Goal: Task Accomplishment & Management: Manage account settings

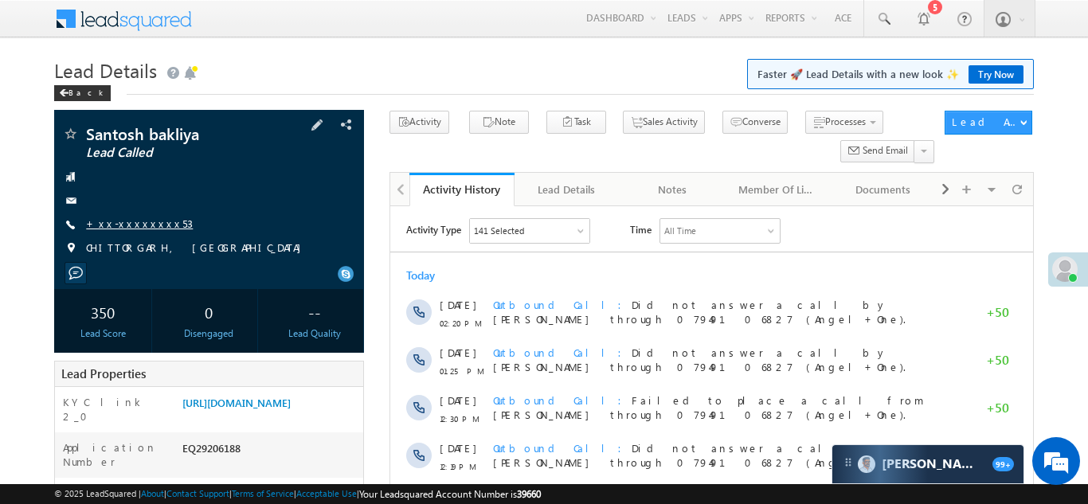
click at [131, 222] on link "+xx-xxxxxxxx53" at bounding box center [139, 224] width 107 height 14
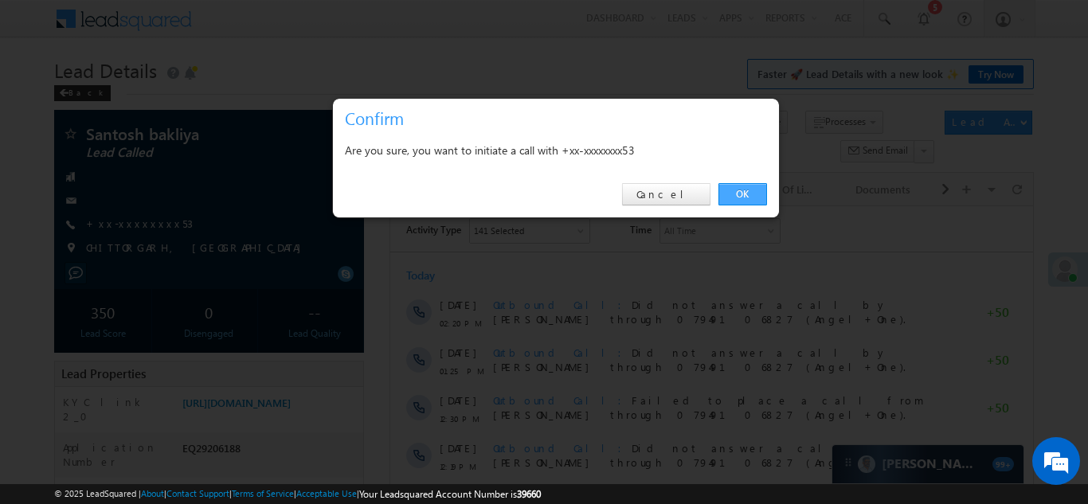
click at [742, 192] on link "OK" at bounding box center [742, 194] width 49 height 22
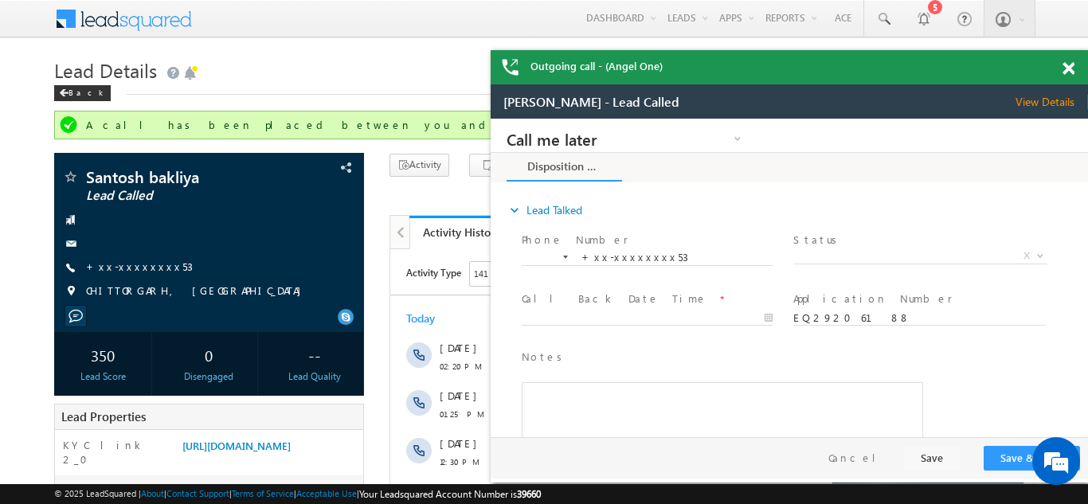
click at [1068, 64] on span at bounding box center [1068, 69] width 12 height 14
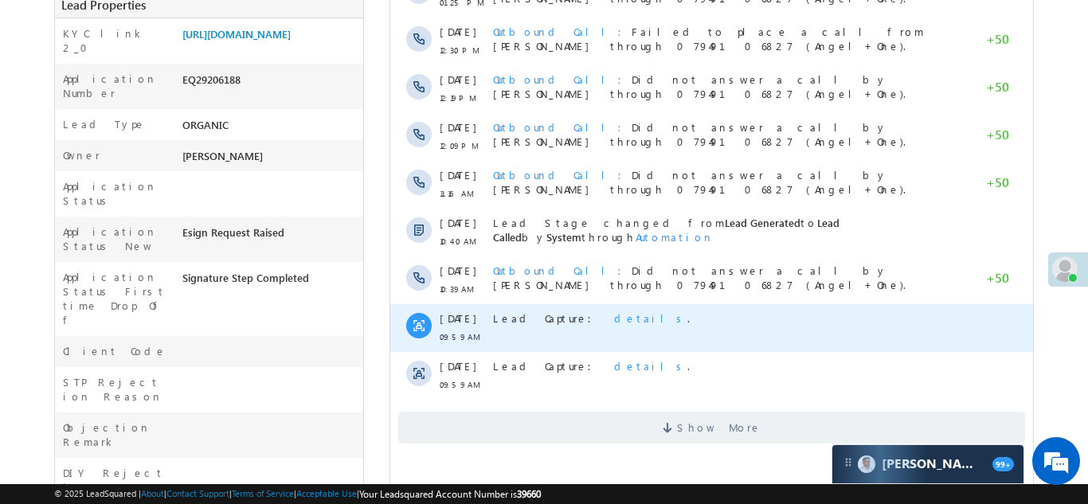
scroll to position [414, 0]
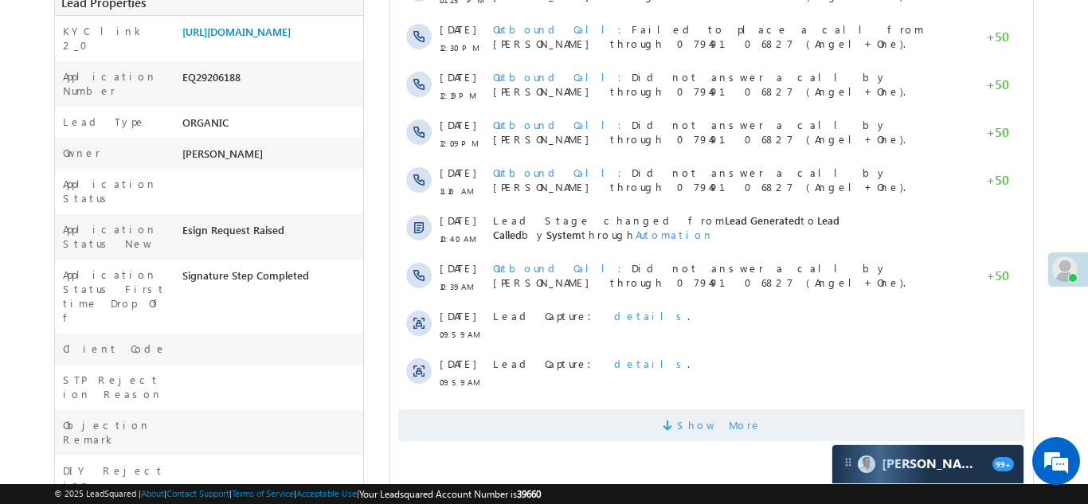
click at [620, 417] on span "Show More" at bounding box center [710, 425] width 627 height 32
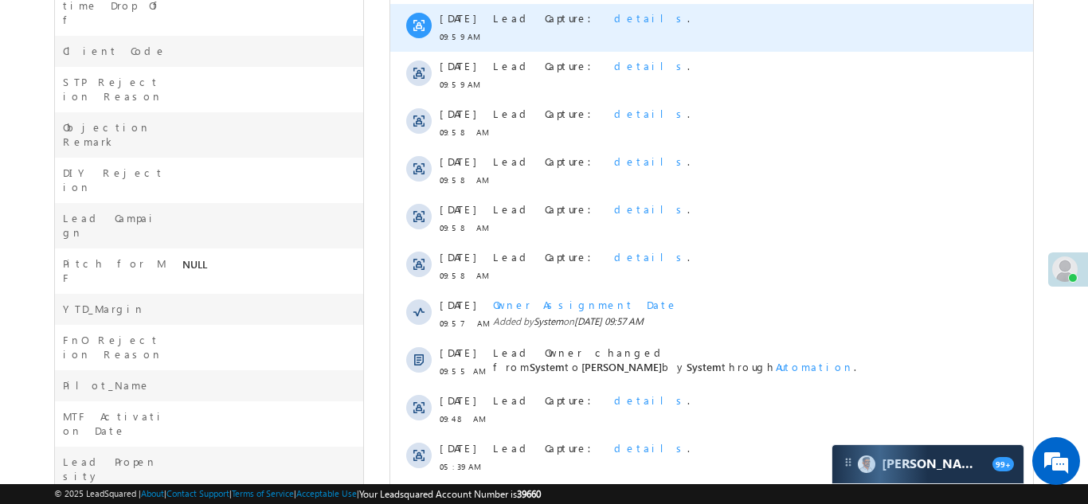
scroll to position [896, 0]
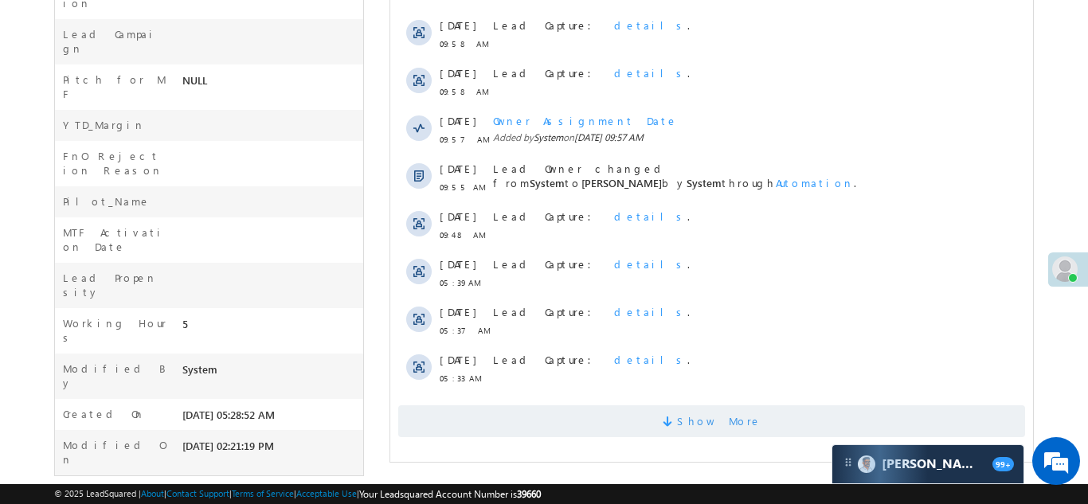
click at [599, 415] on span "Show More" at bounding box center [710, 421] width 627 height 32
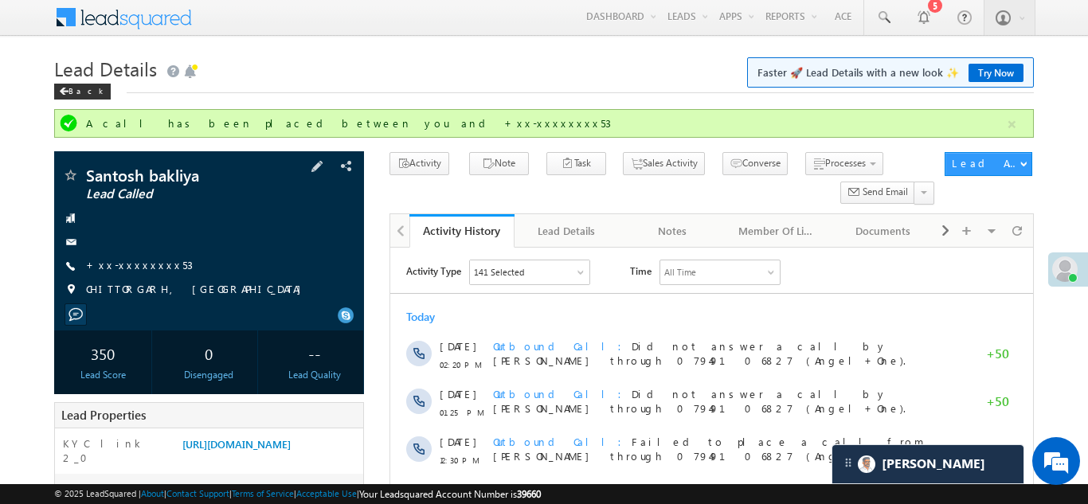
scroll to position [0, 0]
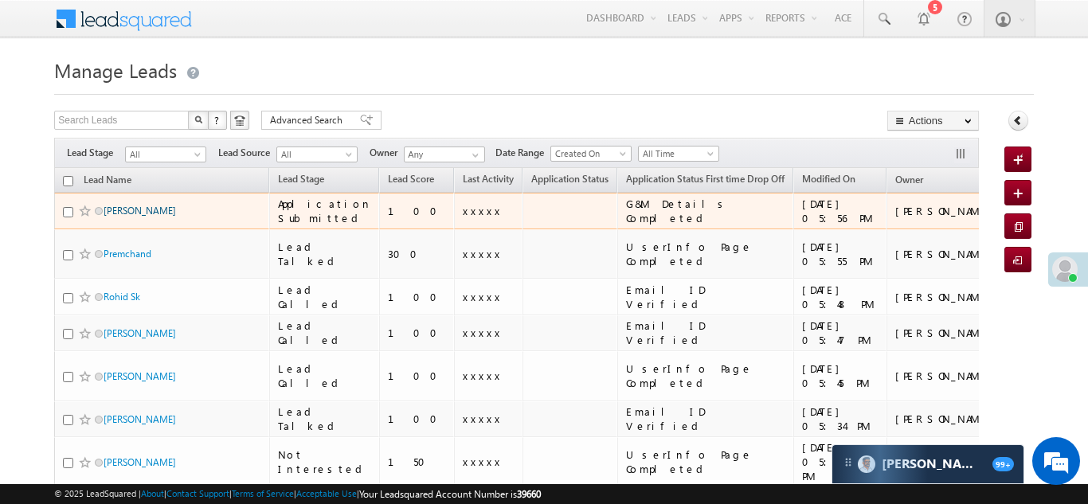
click at [123, 212] on link "Pramod Patil" at bounding box center [139, 211] width 72 height 12
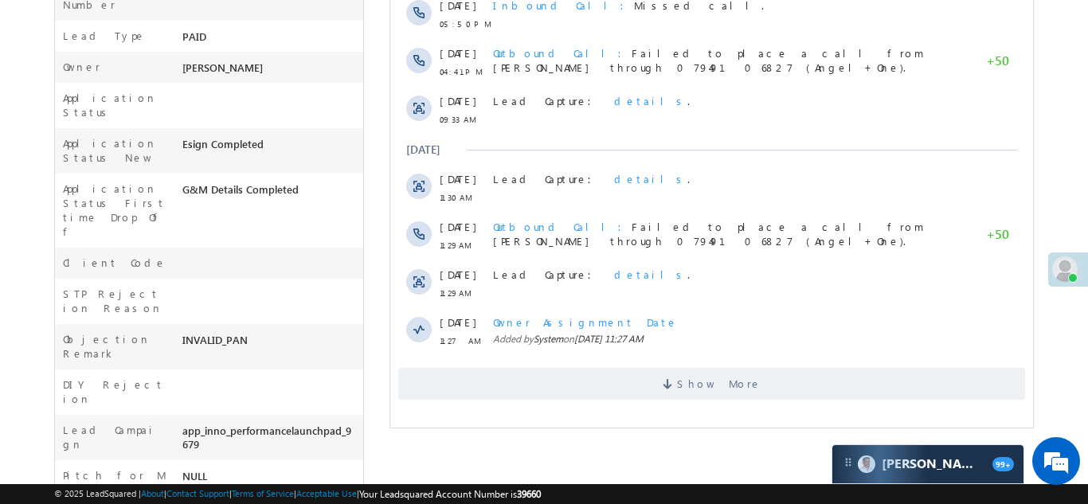
scroll to position [589, 0]
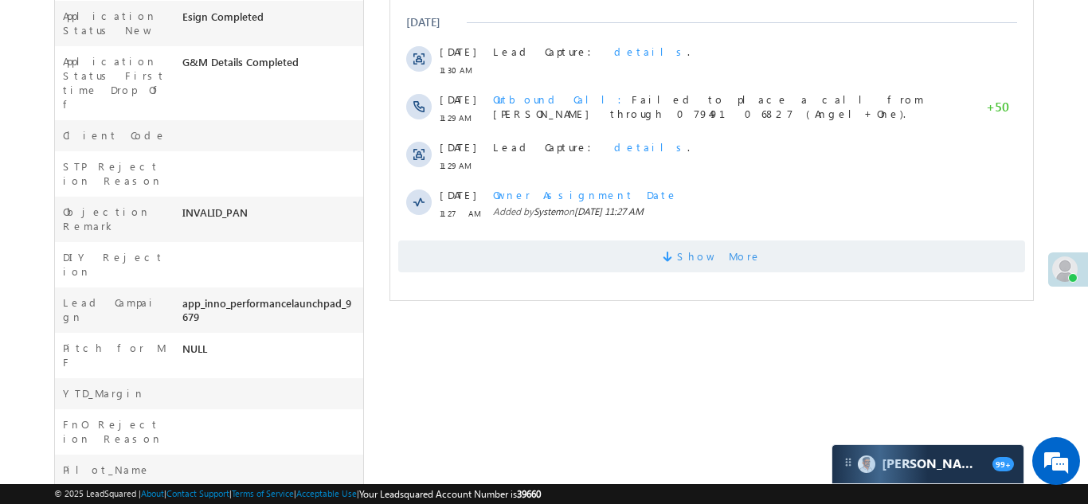
click at [608, 252] on span "Show More" at bounding box center [710, 256] width 627 height 32
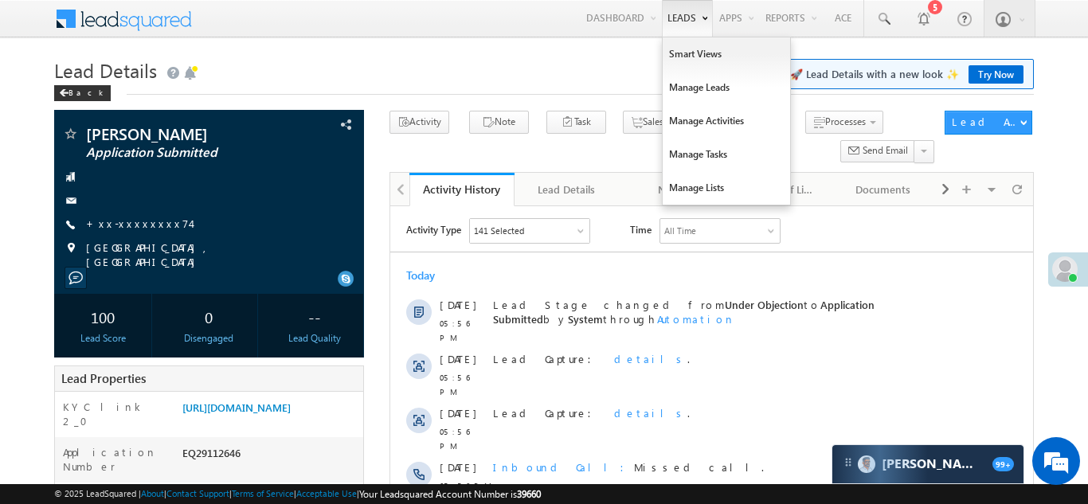
scroll to position [0, 0]
click at [676, 88] on link "Manage Leads" at bounding box center [725, 87] width 127 height 33
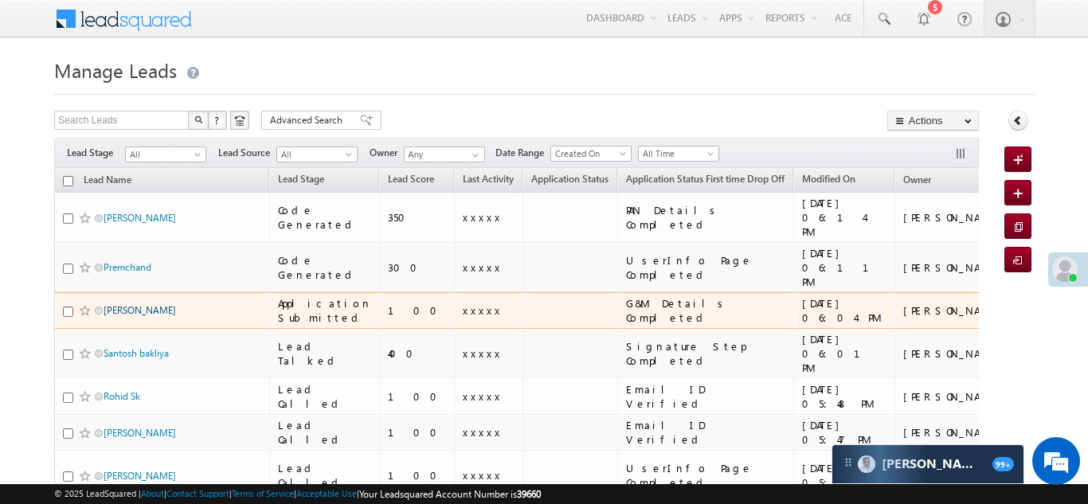
click at [123, 304] on link "[PERSON_NAME]" at bounding box center [139, 310] width 72 height 12
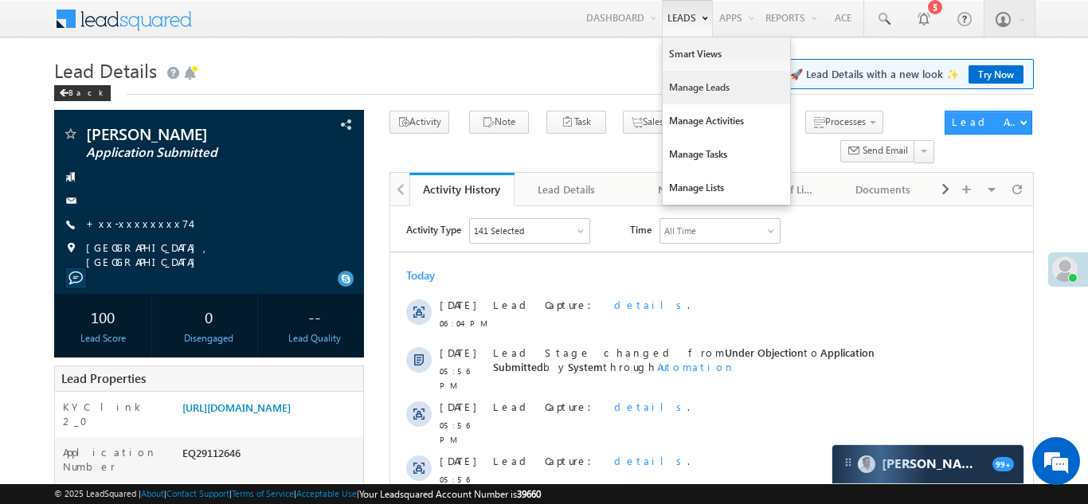
click at [701, 83] on link "Manage Leads" at bounding box center [725, 87] width 127 height 33
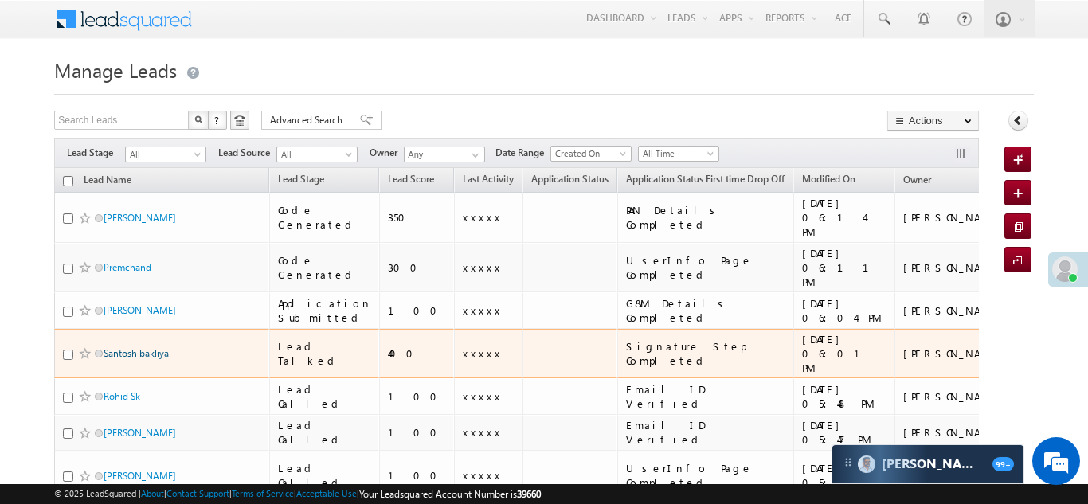
click at [126, 347] on link "Santosh bakliya" at bounding box center [135, 353] width 65 height 12
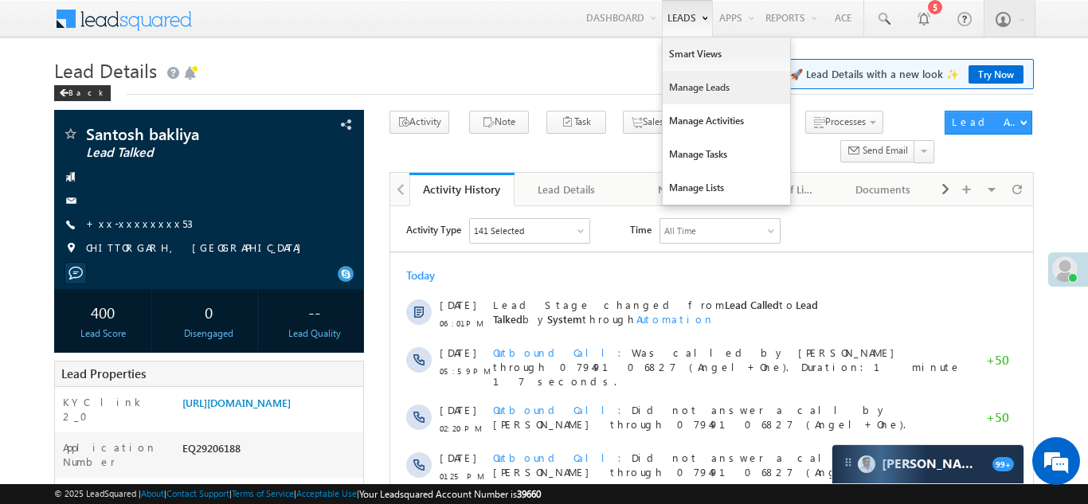
click at [691, 89] on link "Manage Leads" at bounding box center [725, 87] width 127 height 33
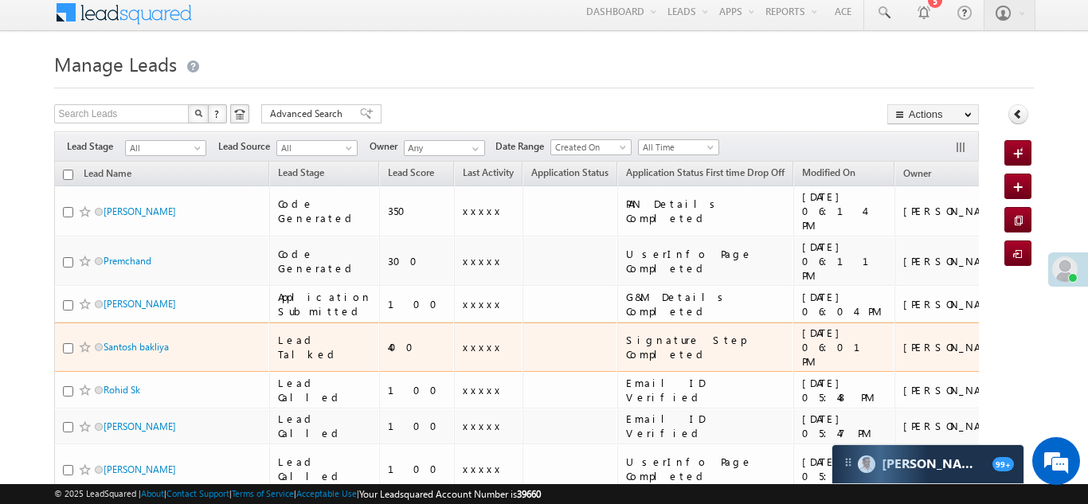
scroll to position [8, 0]
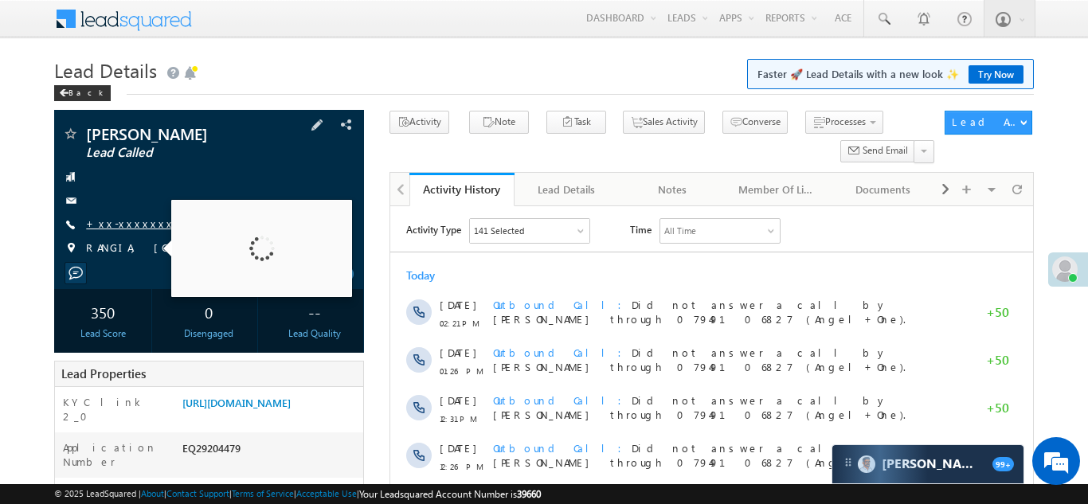
click at [131, 220] on link "+xx-xxxxxxxx91" at bounding box center [151, 224] width 131 height 14
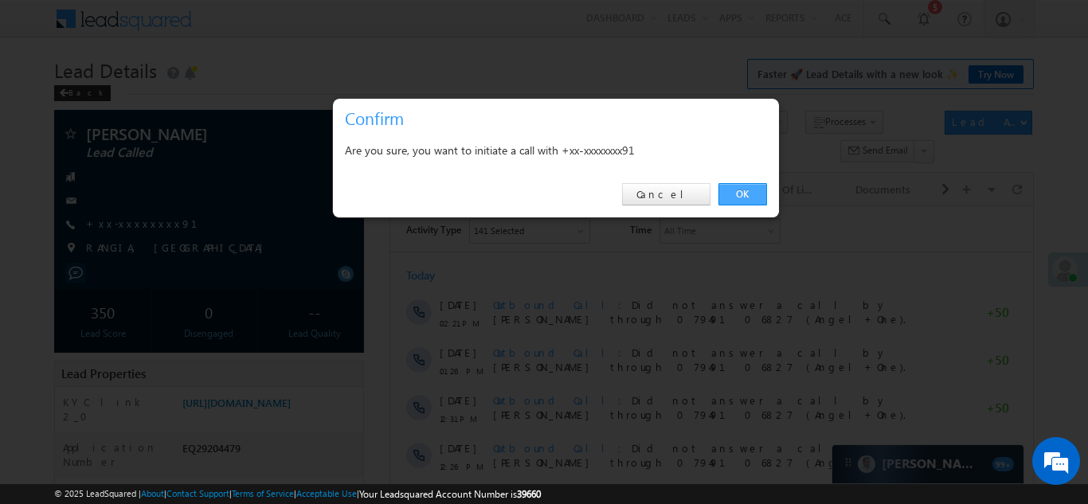
click at [740, 193] on link "OK" at bounding box center [742, 194] width 49 height 22
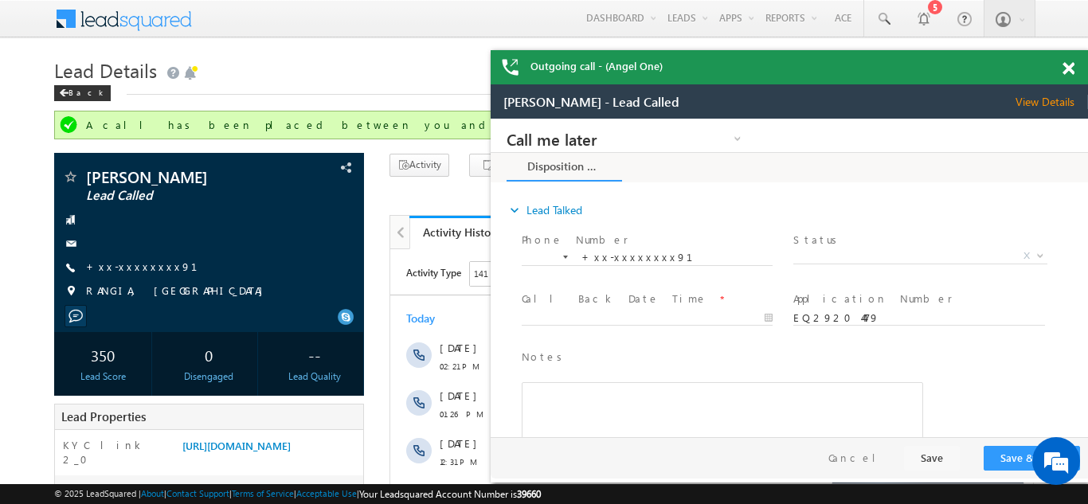
click at [1069, 68] on span at bounding box center [1068, 69] width 12 height 14
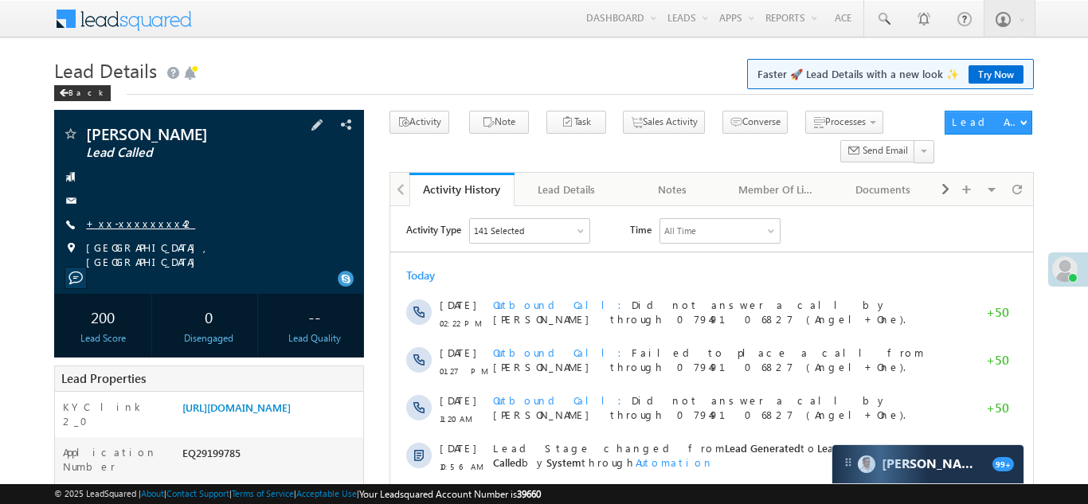
click at [123, 225] on link "+xx-xxxxxxxx42" at bounding box center [140, 224] width 109 height 14
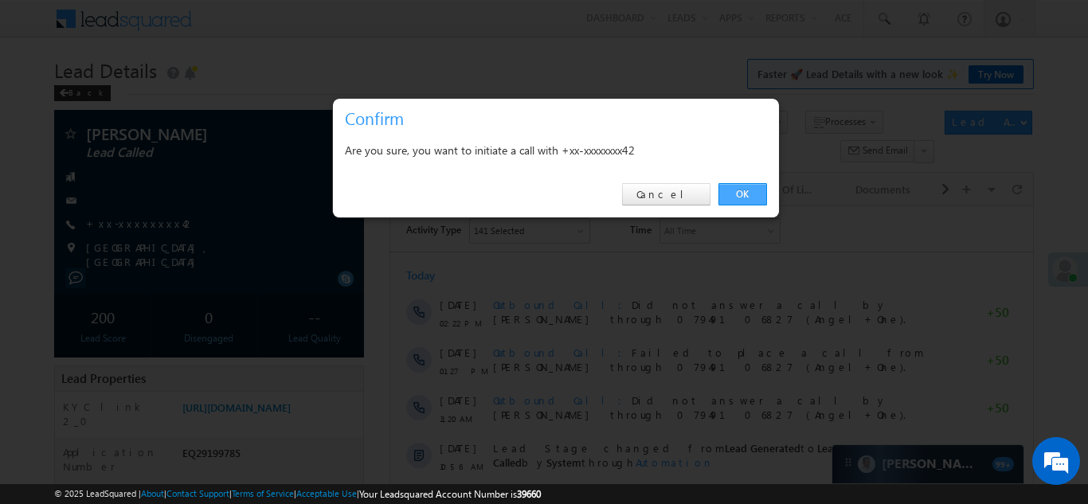
click at [737, 193] on link "OK" at bounding box center [742, 194] width 49 height 22
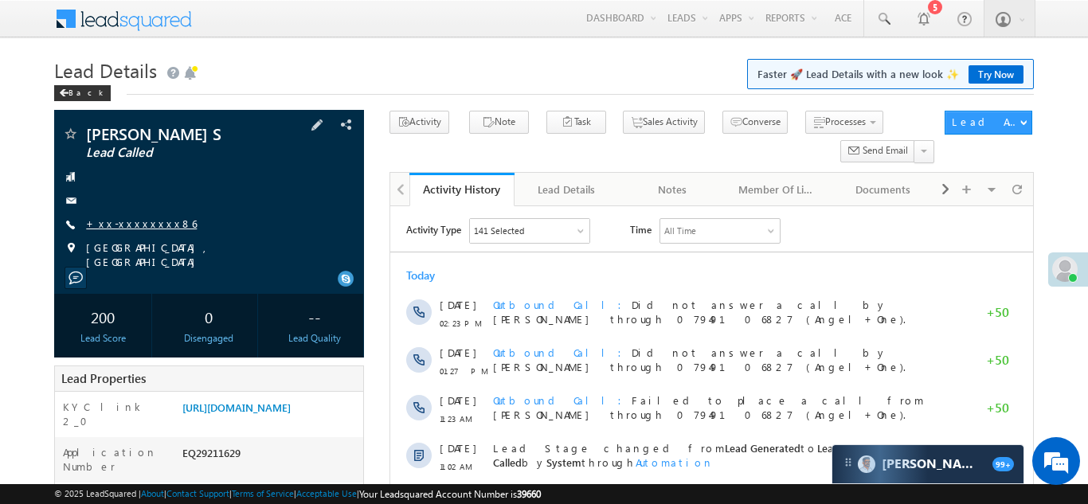
click at [127, 226] on link "+xx-xxxxxxxx86" at bounding box center [141, 224] width 111 height 14
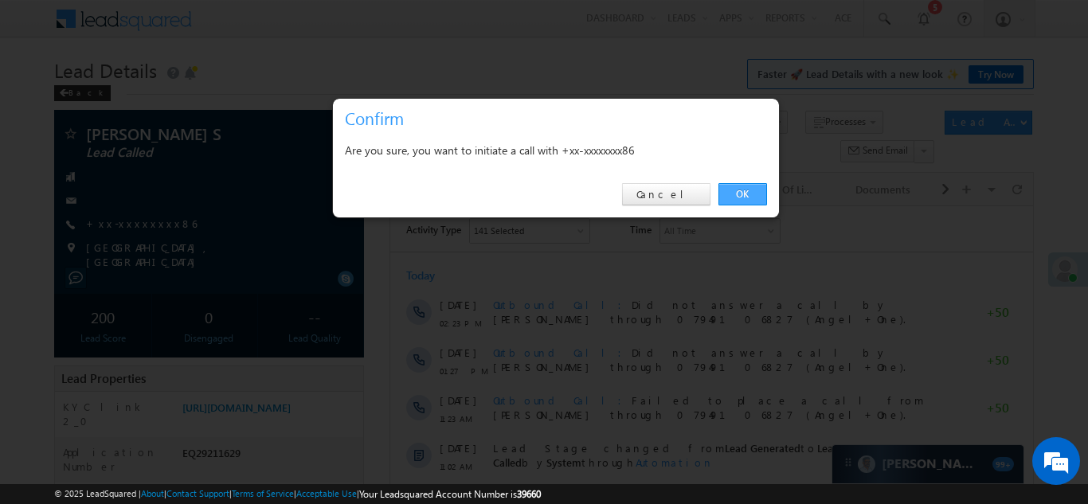
click at [742, 192] on link "OK" at bounding box center [742, 194] width 49 height 22
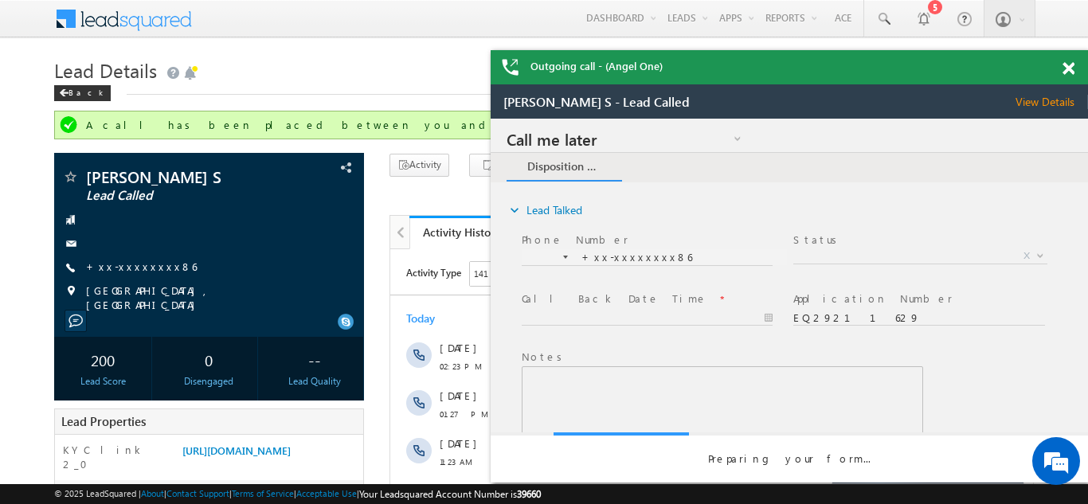
click at [1070, 67] on span at bounding box center [1068, 69] width 12 height 14
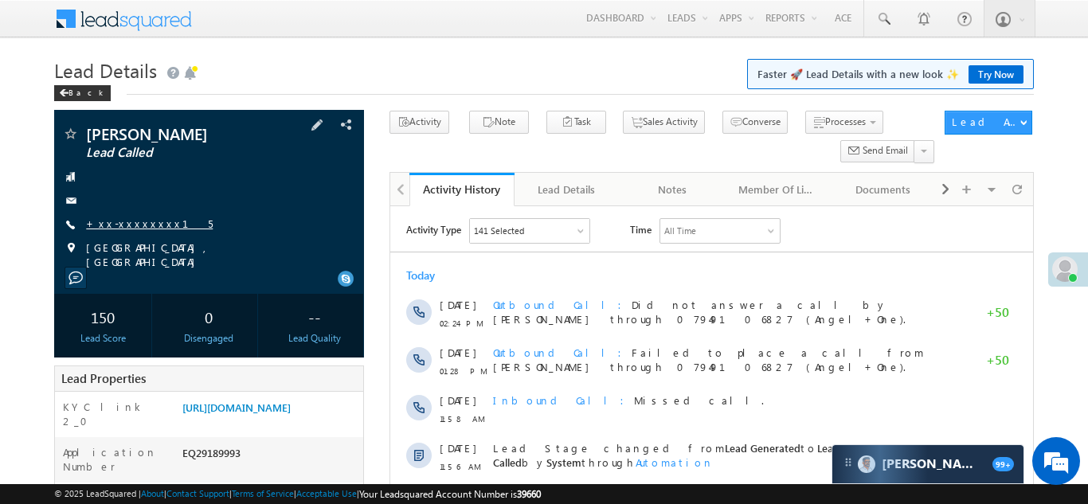
click at [121, 222] on link "+xx-xxxxxxxx15" at bounding box center [149, 224] width 127 height 14
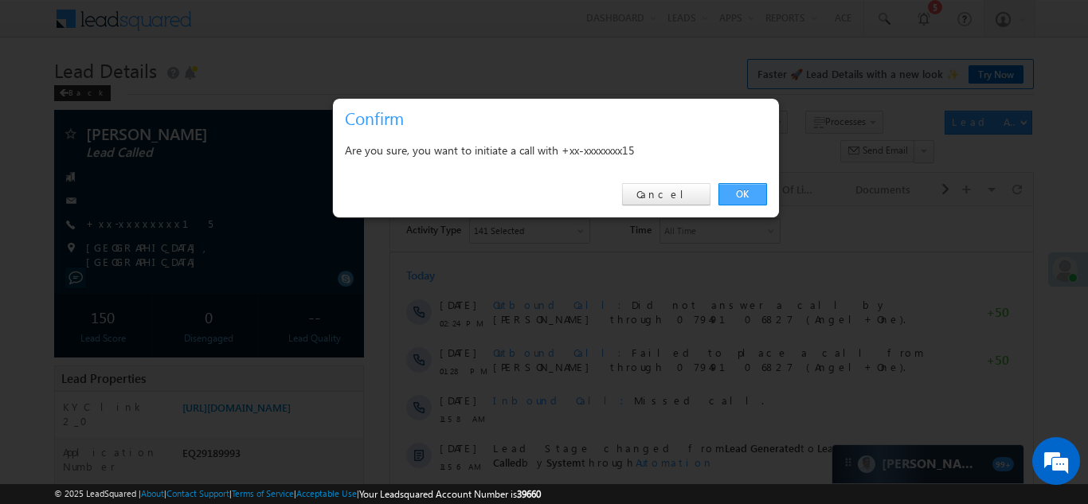
click at [737, 192] on link "OK" at bounding box center [742, 194] width 49 height 22
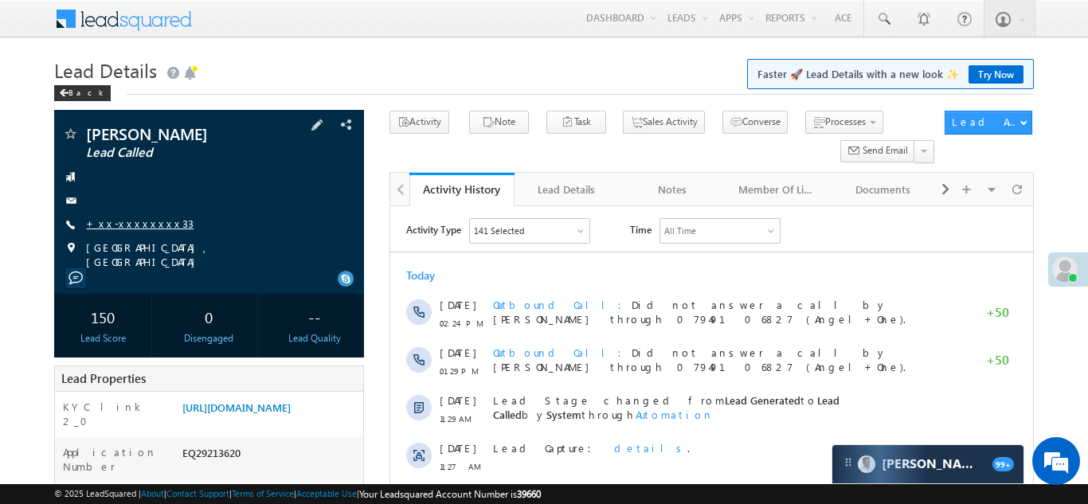
click at [123, 221] on link "+xx-xxxxxxxx33" at bounding box center [139, 224] width 107 height 14
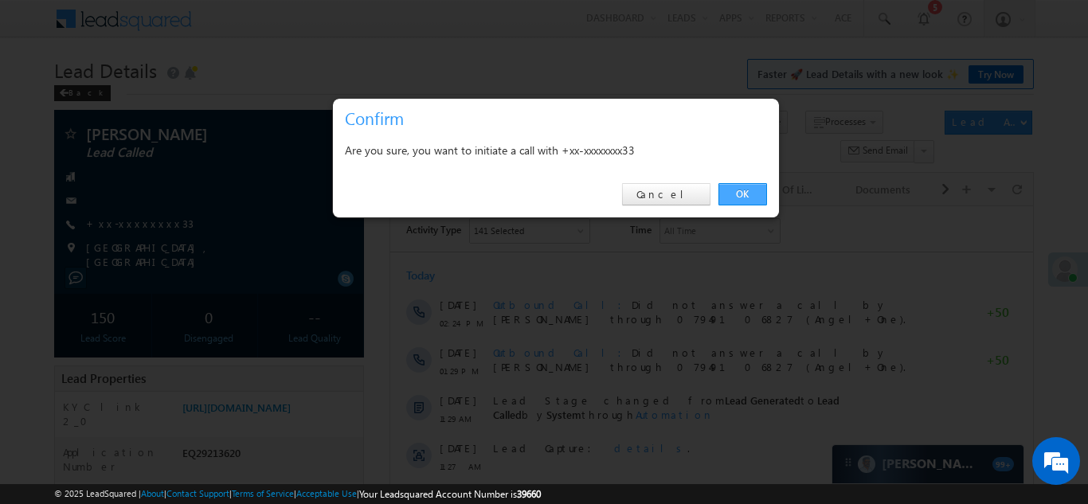
click at [737, 194] on link "OK" at bounding box center [742, 194] width 49 height 22
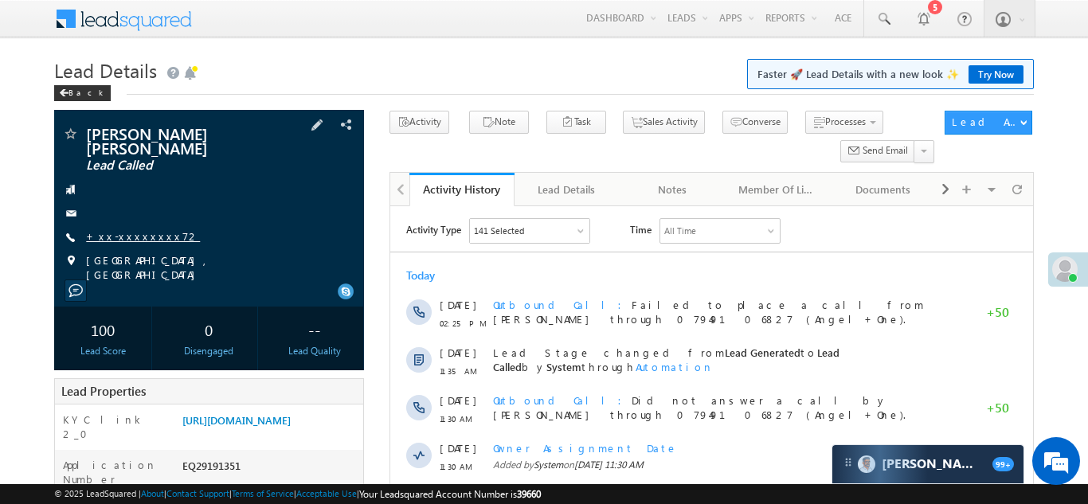
click at [132, 229] on link "+xx-xxxxxxxx72" at bounding box center [143, 236] width 114 height 14
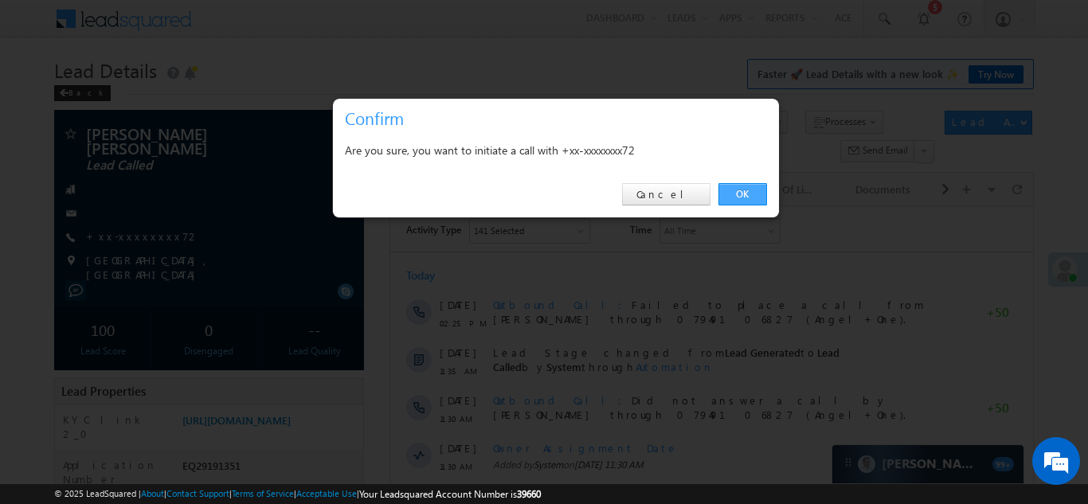
click at [736, 193] on link "OK" at bounding box center [742, 194] width 49 height 22
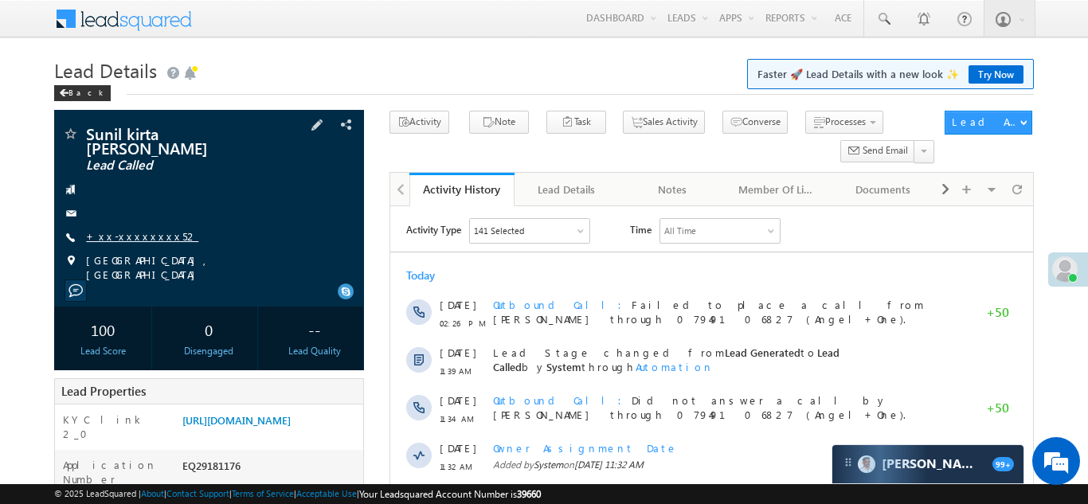
click at [131, 229] on link "+xx-xxxxxxxx52" at bounding box center [142, 236] width 112 height 14
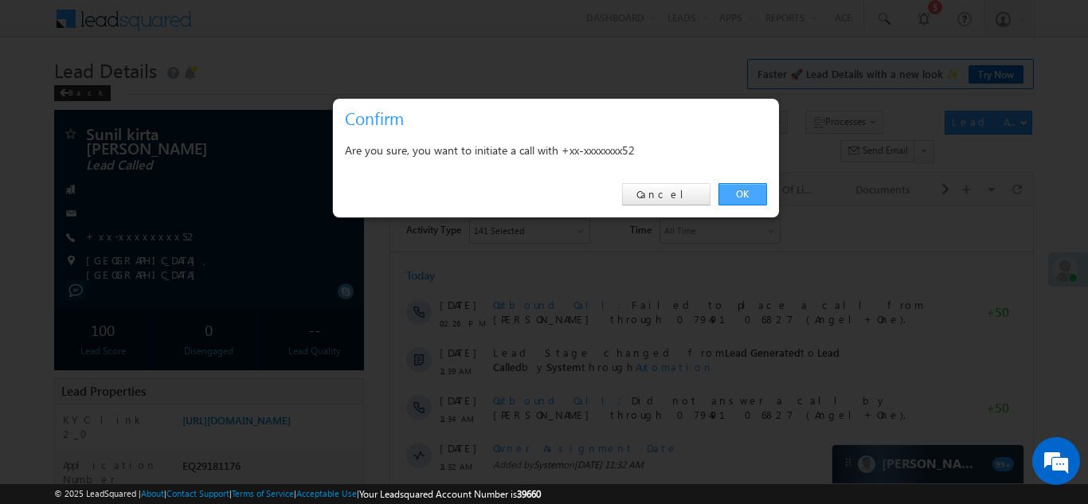
click at [734, 189] on link "OK" at bounding box center [742, 194] width 49 height 22
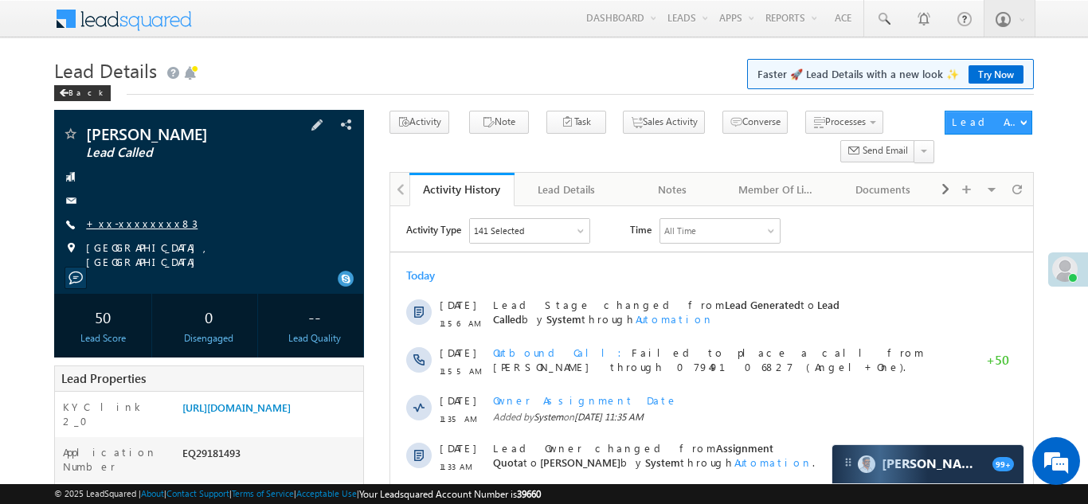
click at [133, 228] on link "+xx-xxxxxxxx83" at bounding box center [141, 224] width 111 height 14
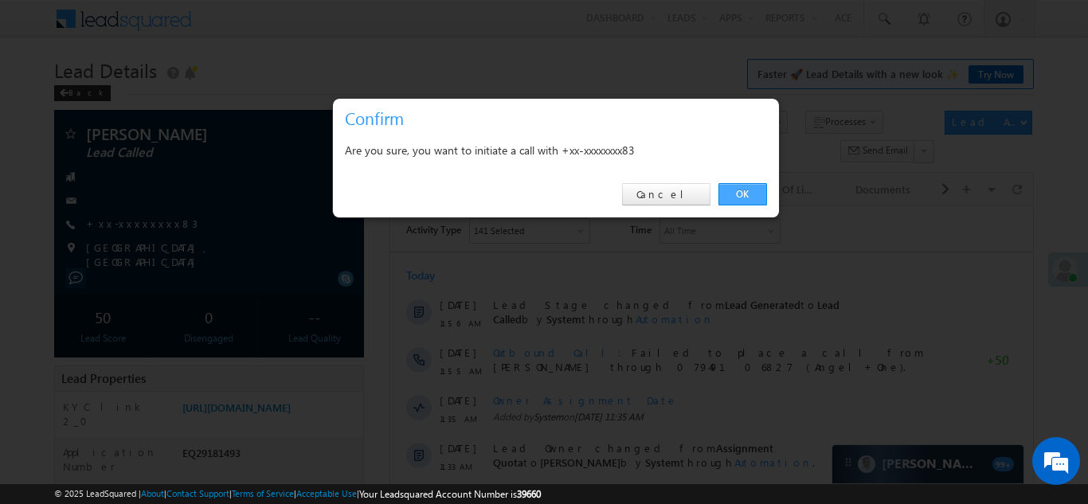
click at [736, 190] on link "OK" at bounding box center [742, 194] width 49 height 22
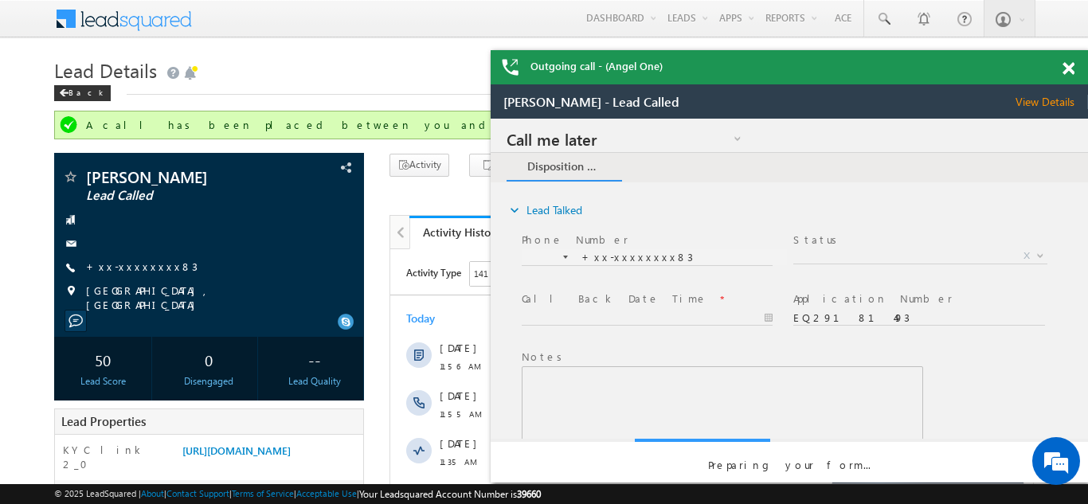
click at [1066, 66] on span at bounding box center [1068, 69] width 12 height 14
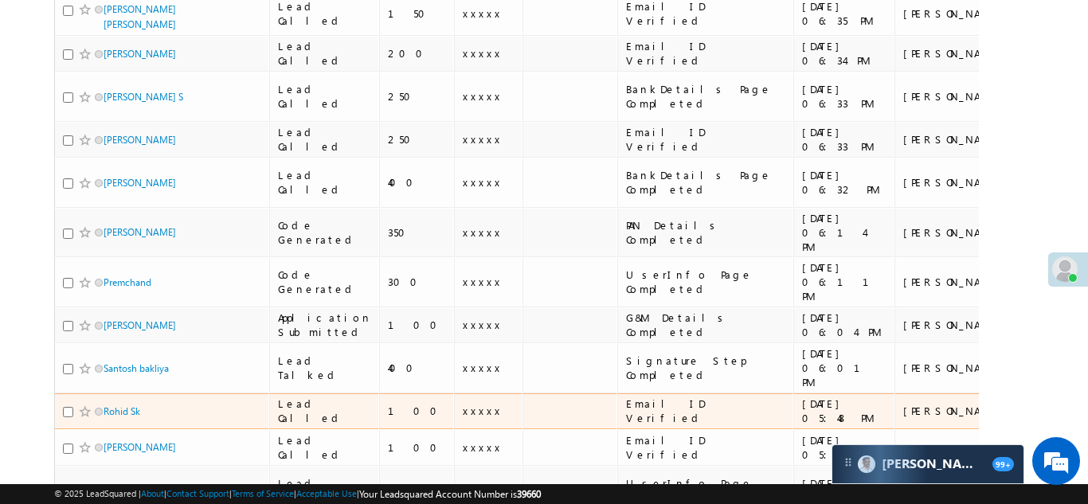
scroll to position [312, 0]
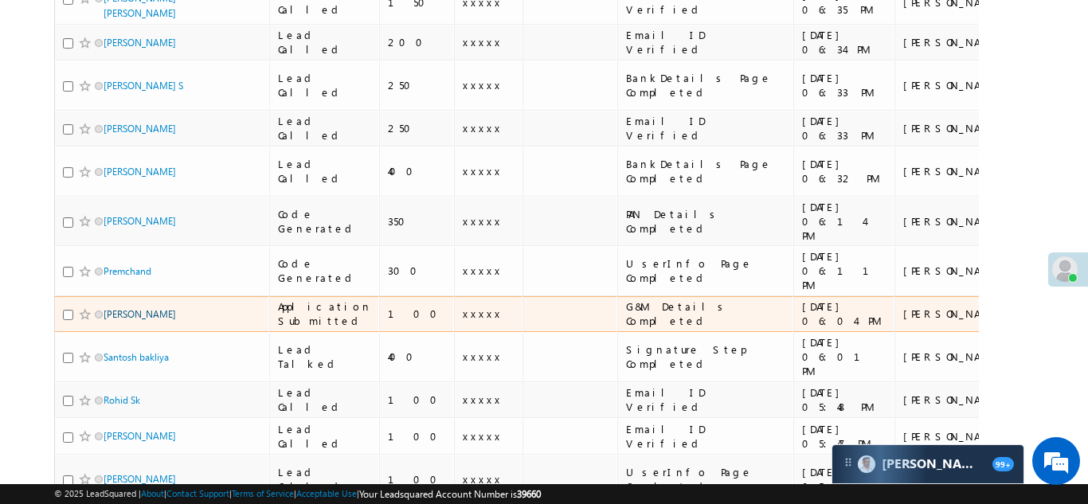
click at [128, 308] on link "[PERSON_NAME]" at bounding box center [139, 314] width 72 height 12
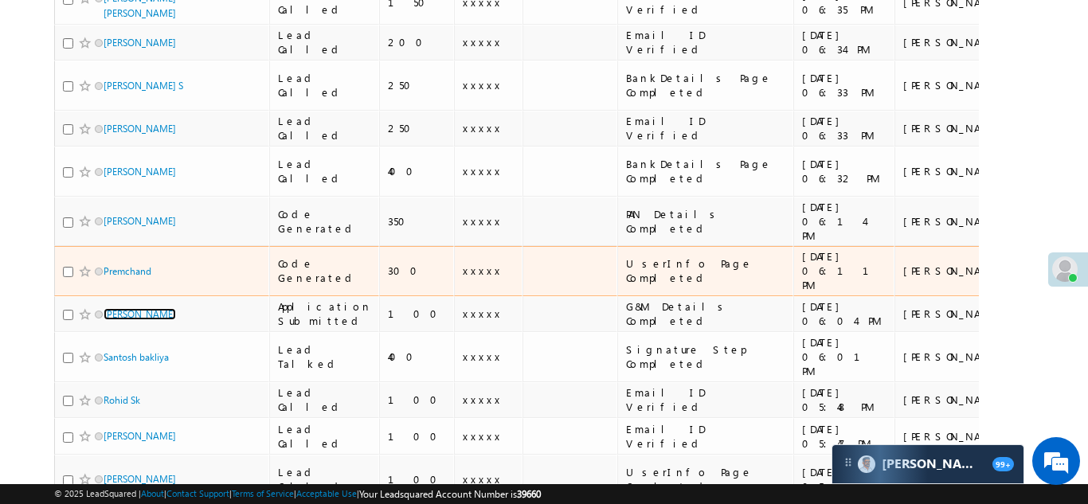
scroll to position [0, 0]
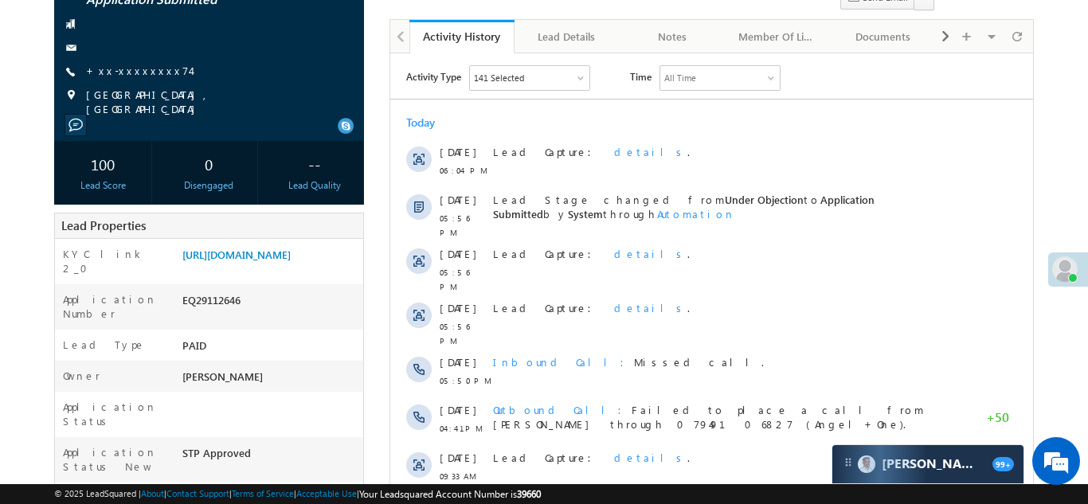
scroll to position [100, 0]
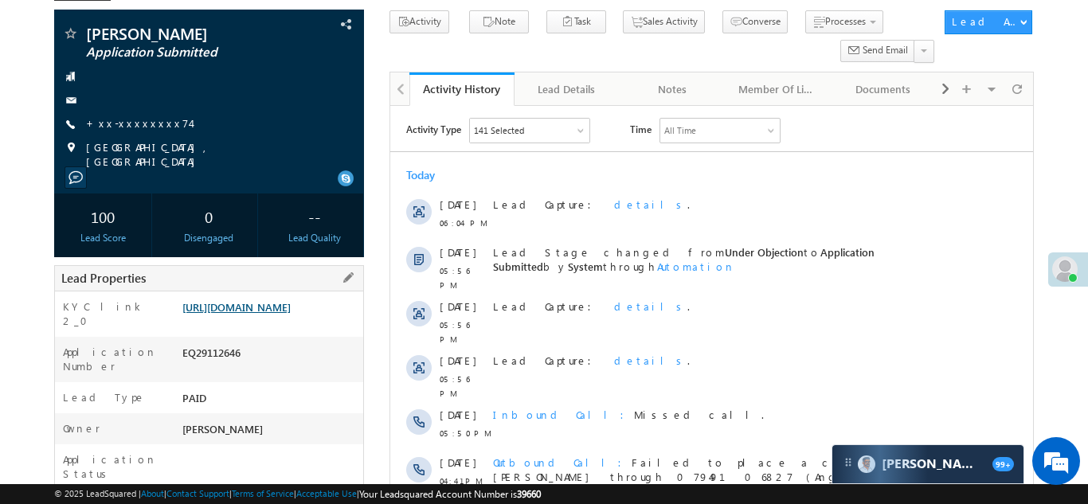
click at [257, 314] on link "[URL][DOMAIN_NAME]" at bounding box center [236, 307] width 108 height 14
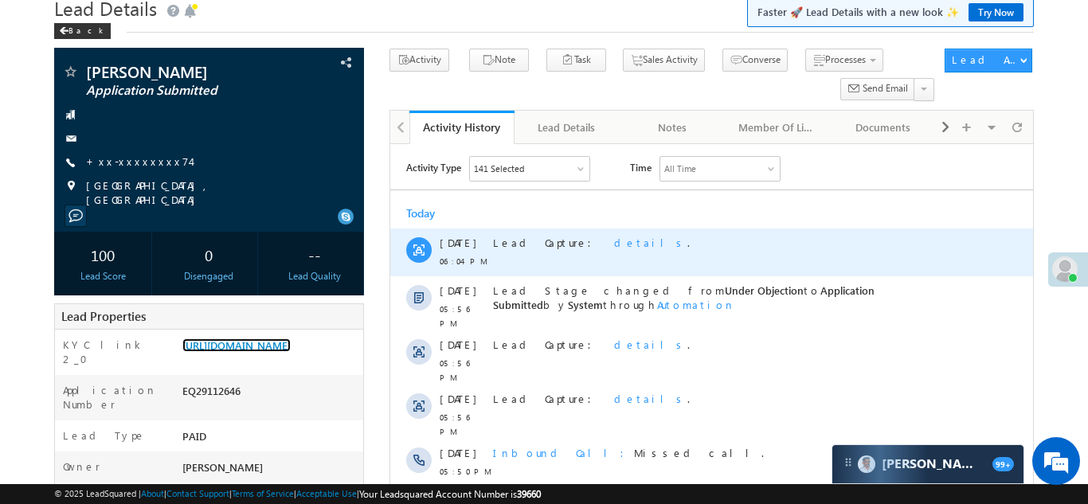
scroll to position [0, 0]
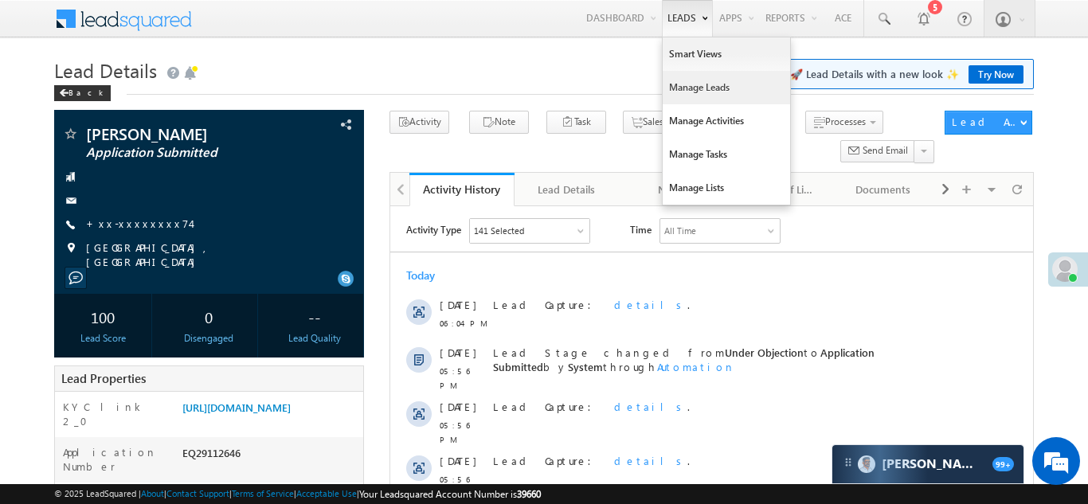
click at [675, 86] on link "Manage Leads" at bounding box center [725, 87] width 127 height 33
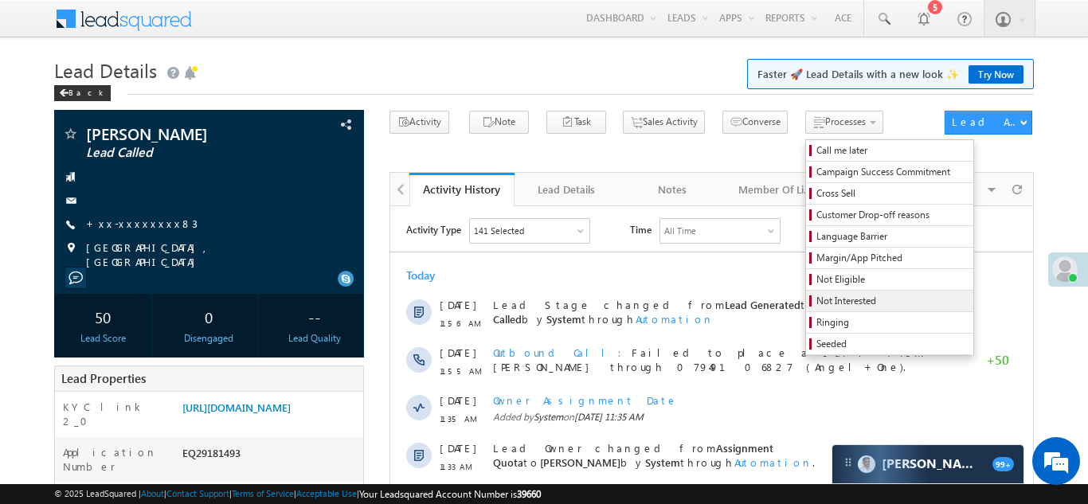
click at [816, 297] on span "Not Interested" at bounding box center [891, 301] width 151 height 14
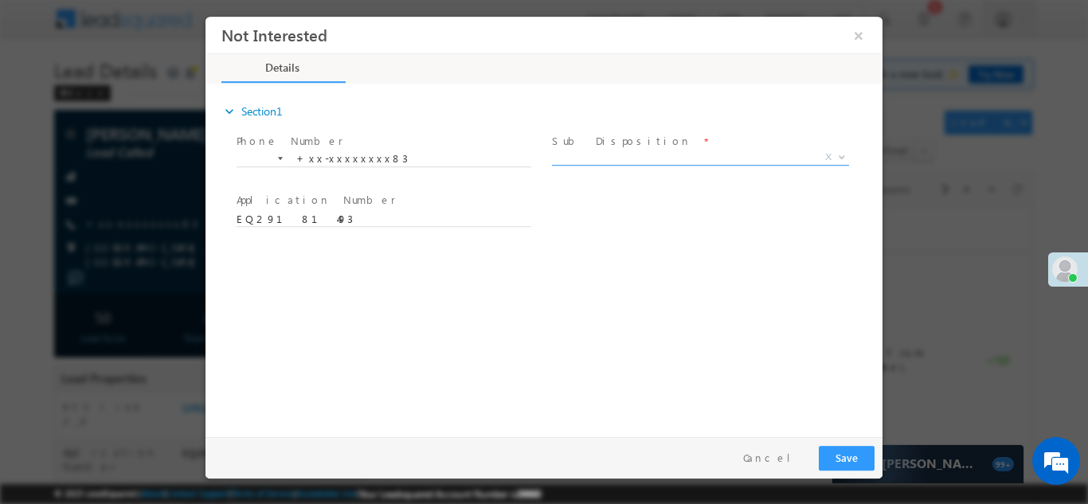
click at [648, 153] on span "X" at bounding box center [700, 157] width 297 height 16
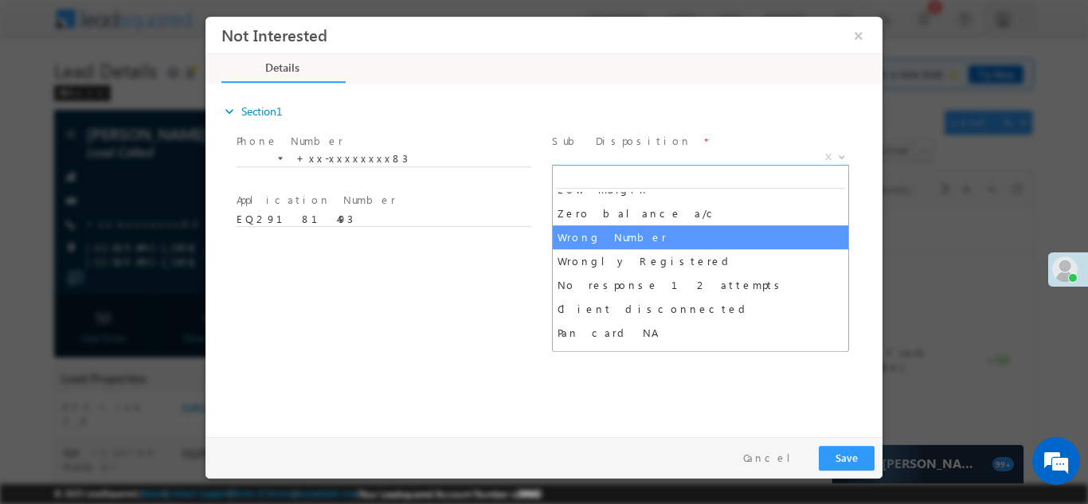
scroll to position [121, 0]
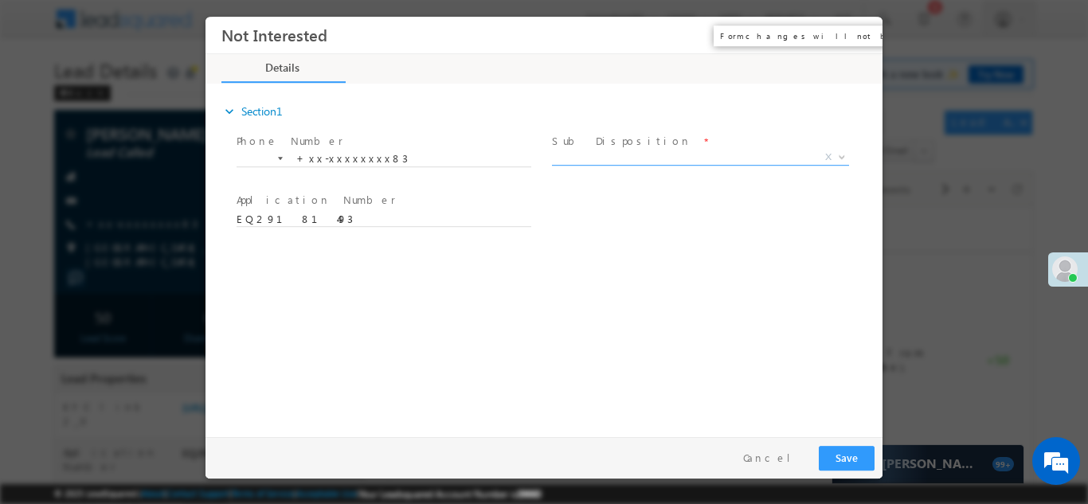
click at [858, 33] on button "×" at bounding box center [858, 34] width 27 height 29
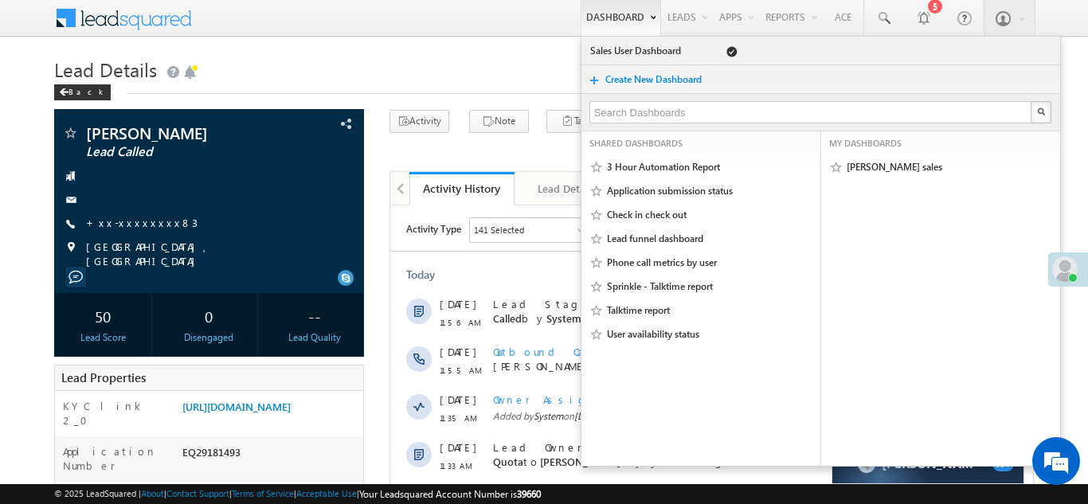
scroll to position [0, 0]
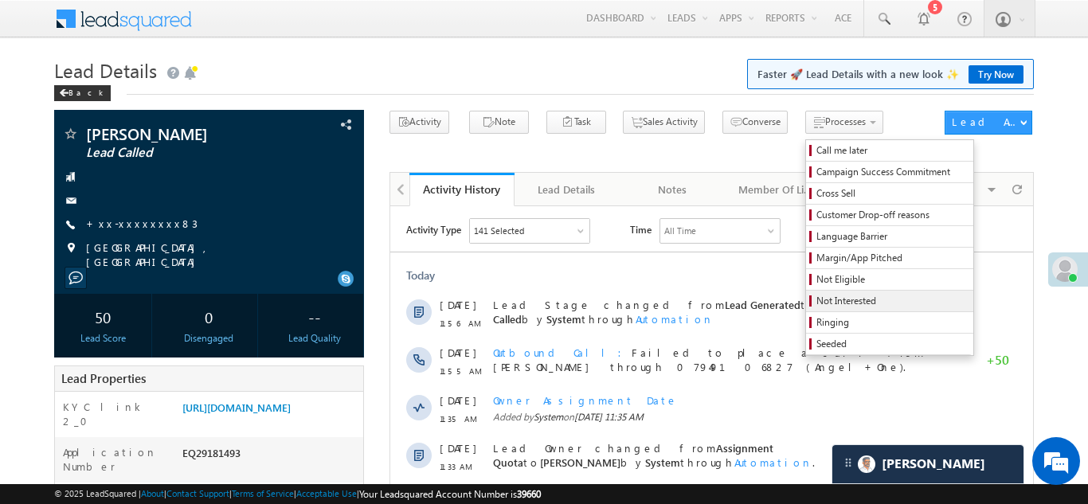
click at [816, 303] on span "Not Interested" at bounding box center [891, 301] width 151 height 14
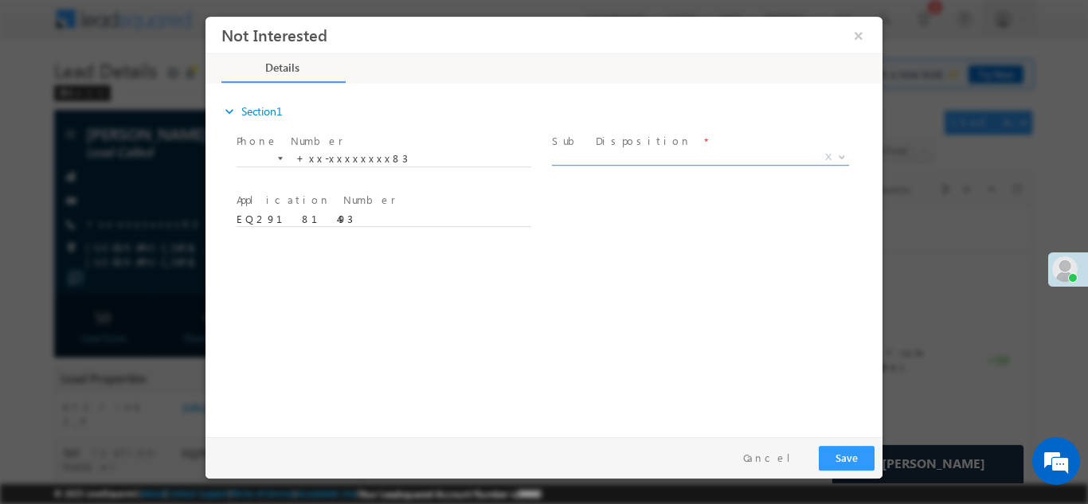
click at [689, 154] on span "X" at bounding box center [700, 157] width 297 height 16
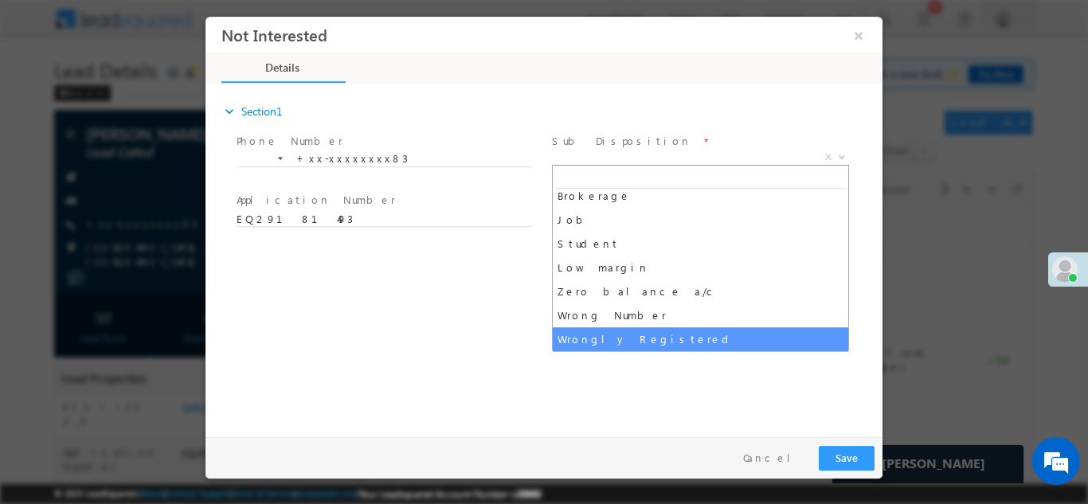
scroll to position [56, 0]
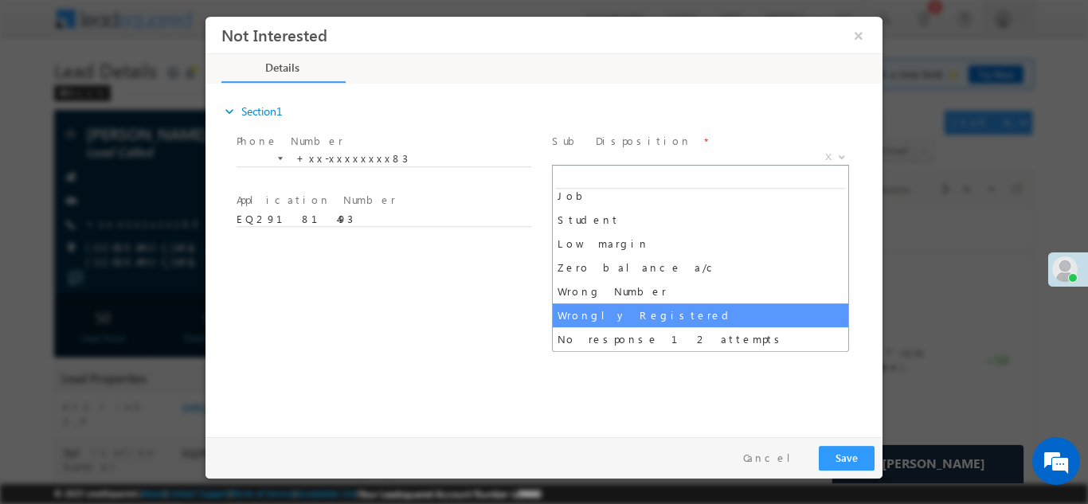
select select "Wrongly Registered"
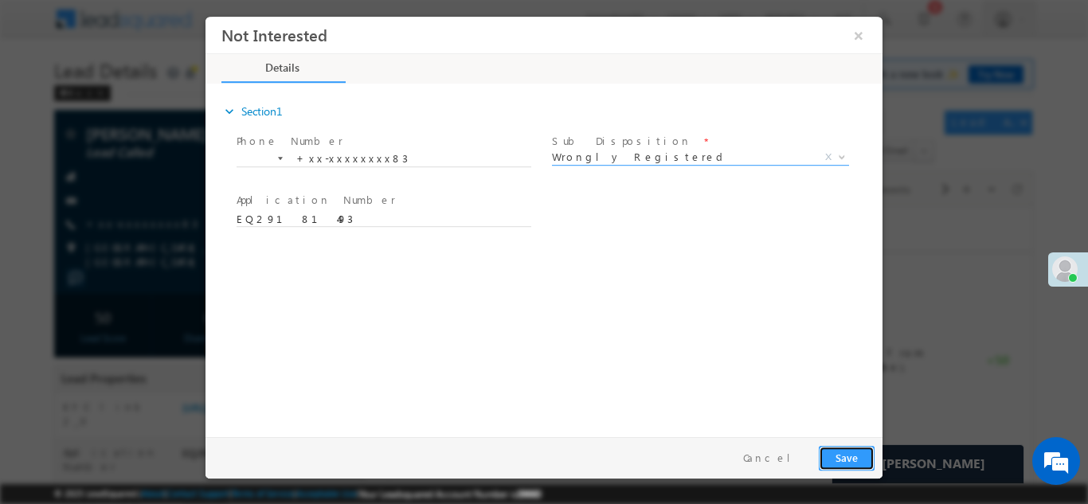
click at [843, 457] on button "Save" at bounding box center [846, 457] width 56 height 25
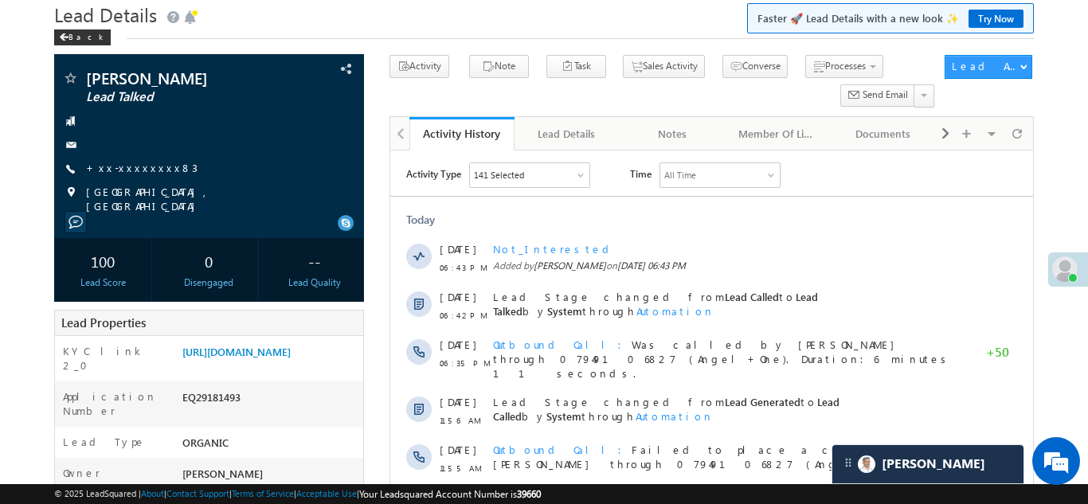
scroll to position [0, 0]
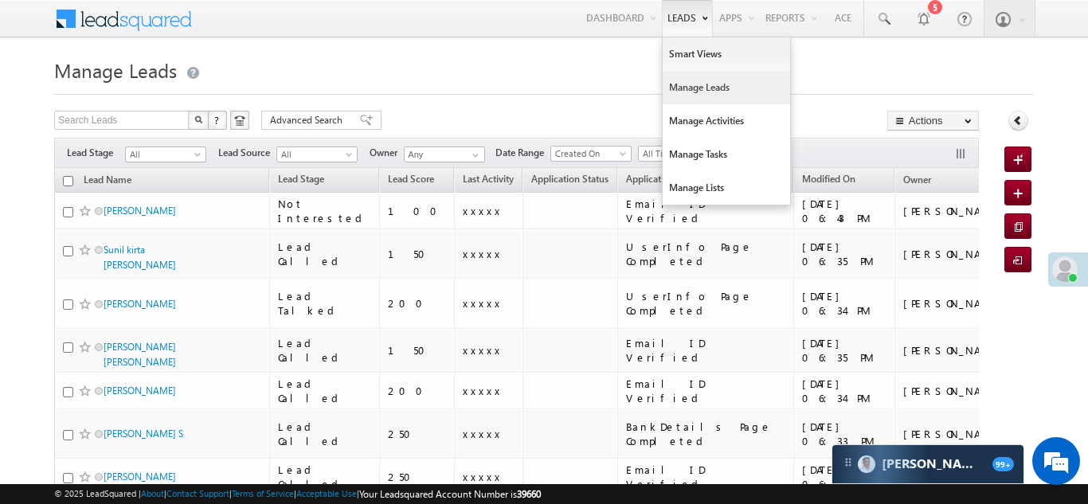
click at [682, 88] on link "Manage Leads" at bounding box center [725, 87] width 127 height 33
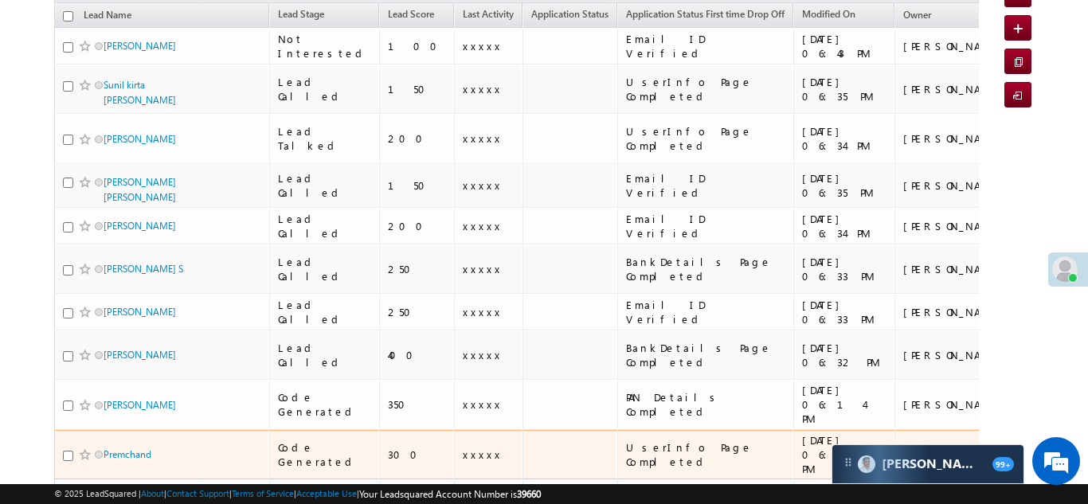
scroll to position [248, 0]
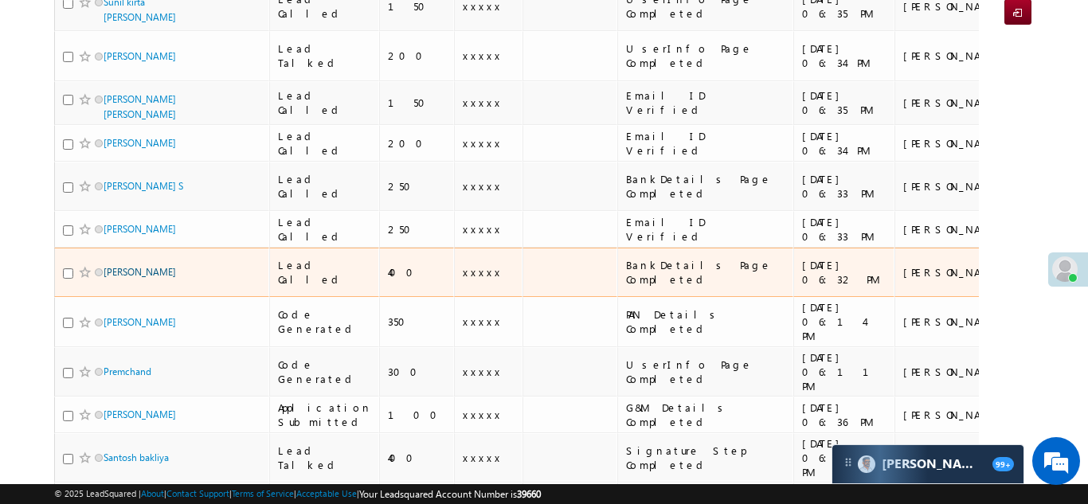
click at [135, 266] on link "[PERSON_NAME]" at bounding box center [139, 272] width 72 height 12
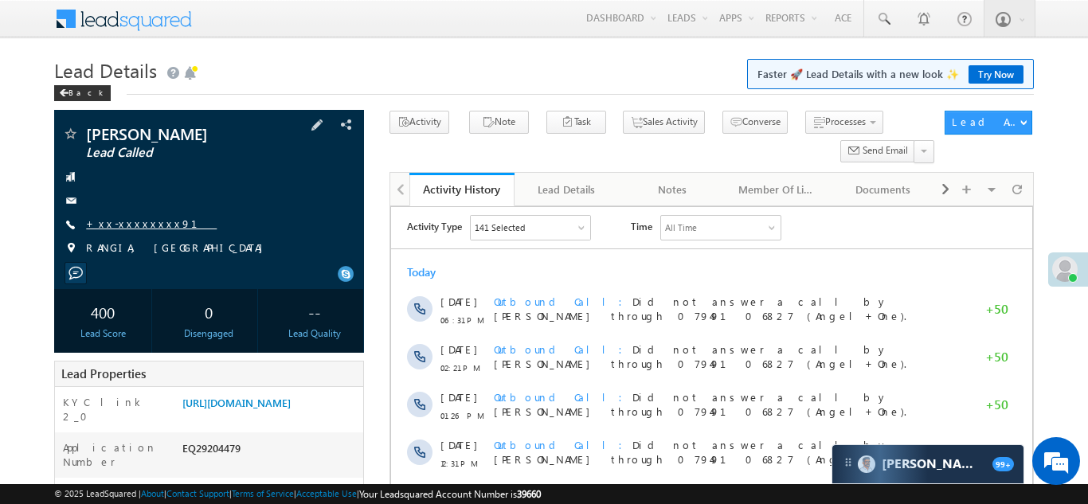
click at [127, 224] on link "+xx-xxxxxxxx91" at bounding box center [151, 224] width 131 height 14
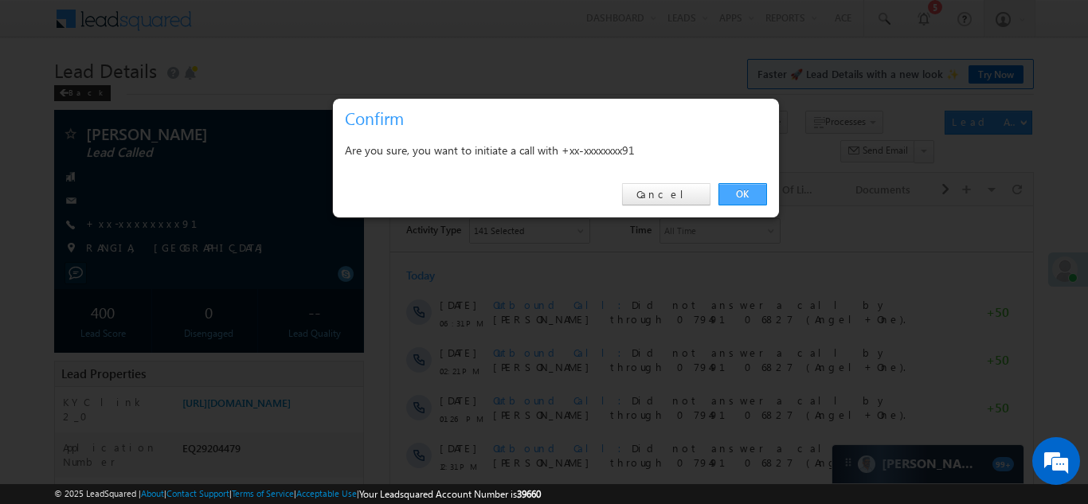
click at [743, 194] on link "OK" at bounding box center [742, 194] width 49 height 22
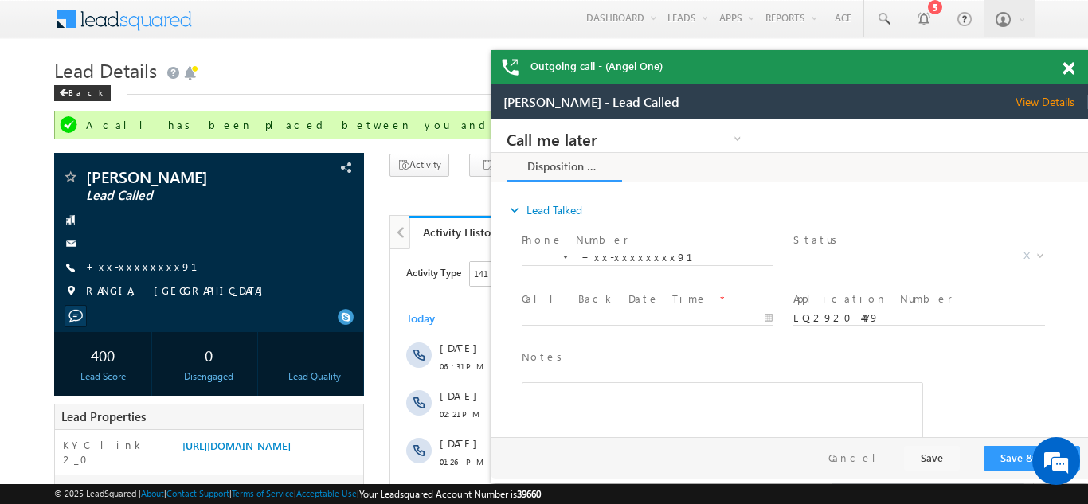
click at [1071, 71] on span at bounding box center [1068, 69] width 12 height 14
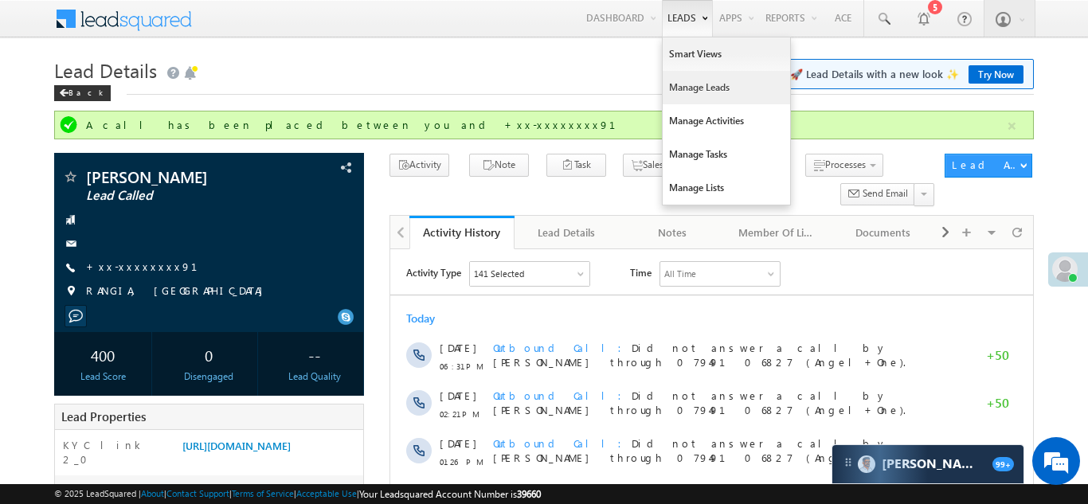
click at [682, 84] on link "Manage Leads" at bounding box center [725, 87] width 127 height 33
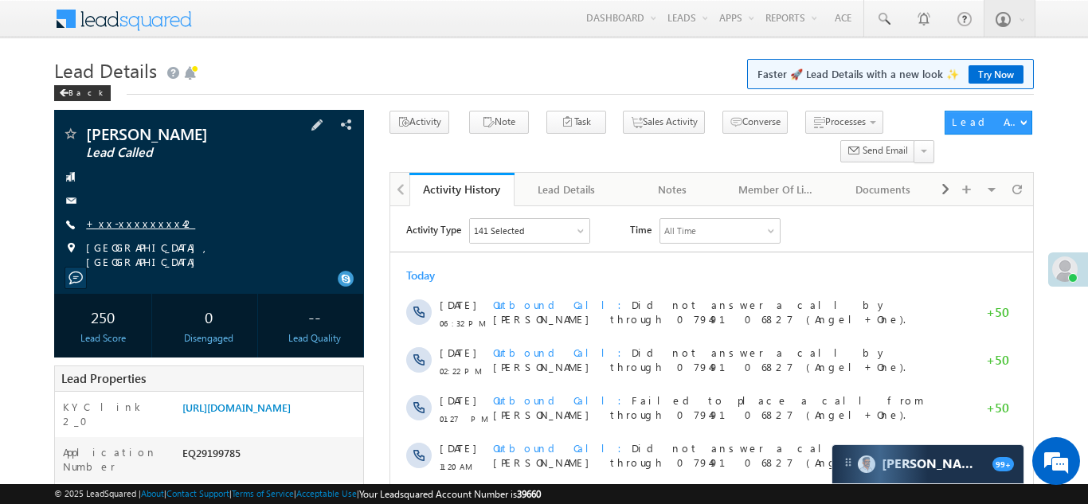
click at [119, 225] on link "+xx-xxxxxxxx42" at bounding box center [140, 224] width 109 height 14
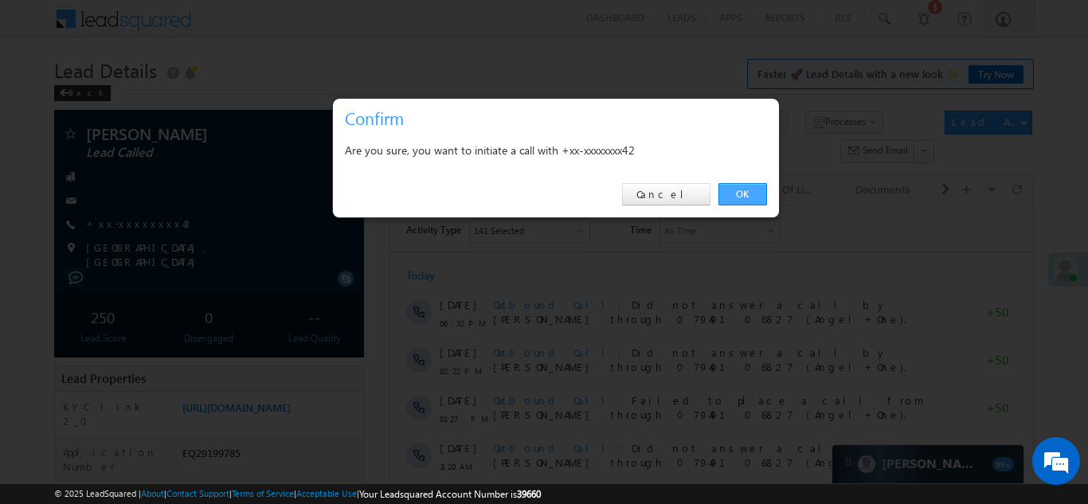
click at [741, 193] on link "OK" at bounding box center [742, 194] width 49 height 22
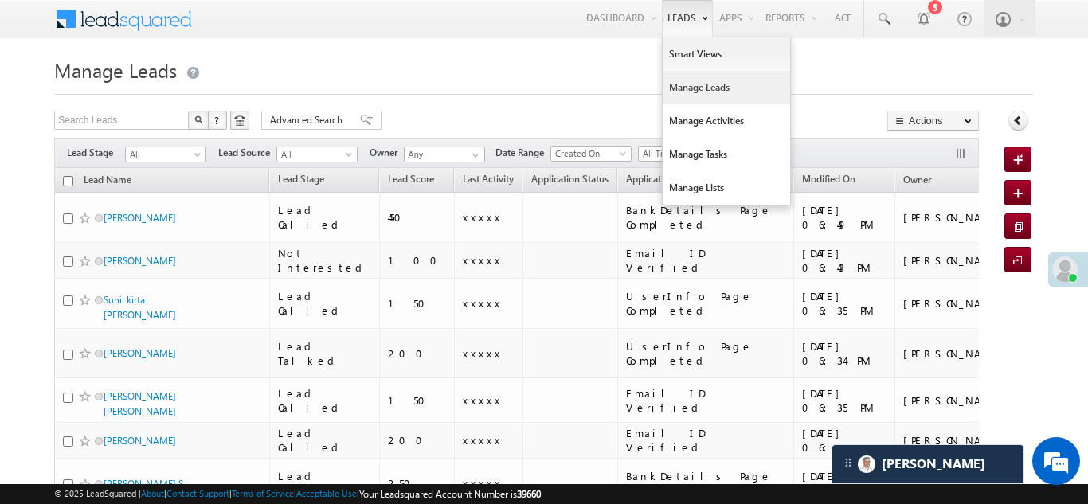
click at [691, 88] on link "Manage Leads" at bounding box center [725, 87] width 127 height 33
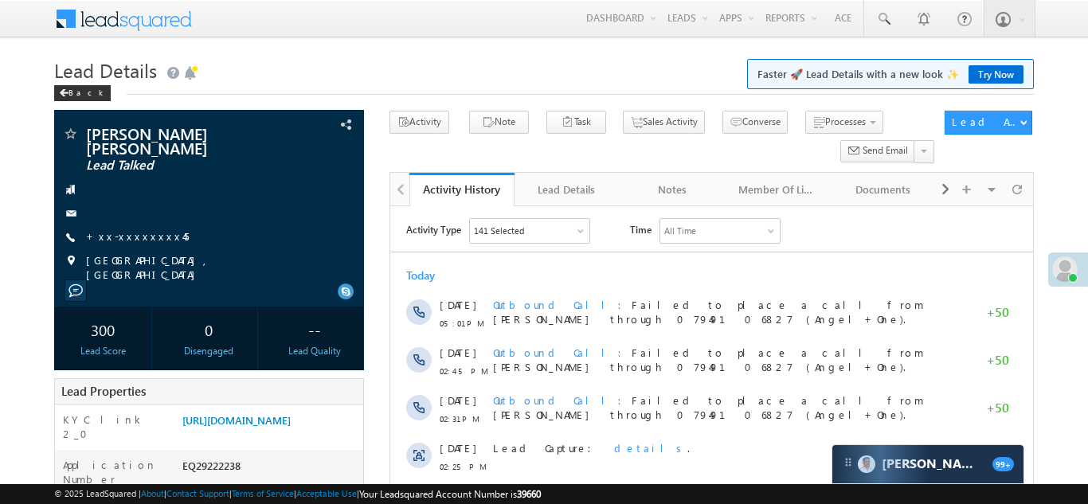
click at [128, 236] on link "+xx-xxxxxxxx45" at bounding box center [137, 236] width 103 height 14
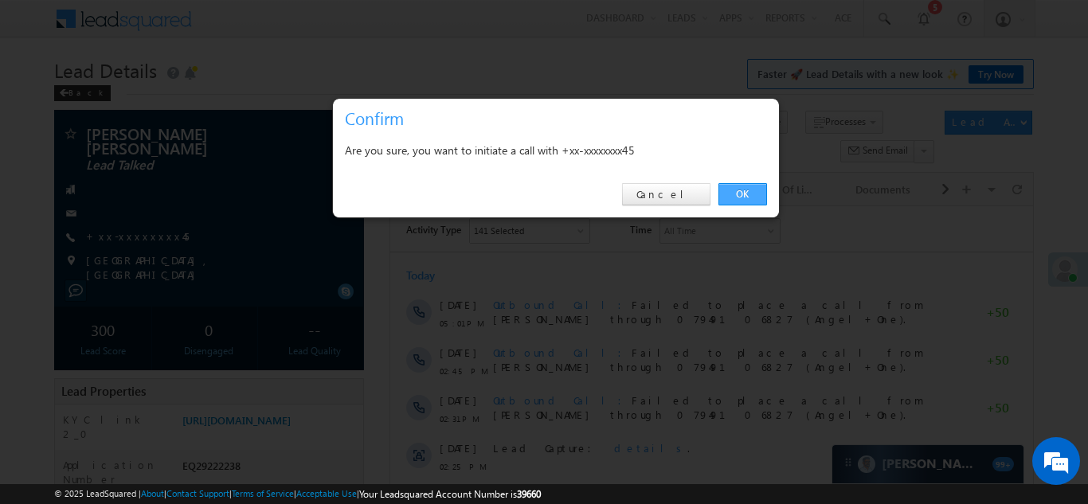
click at [748, 193] on link "OK" at bounding box center [742, 194] width 49 height 22
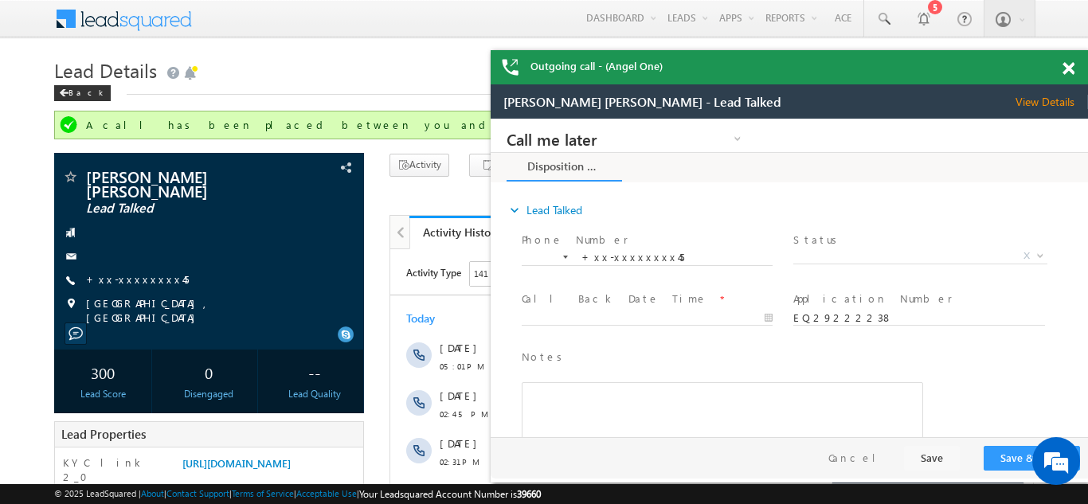
click at [1068, 71] on span at bounding box center [1068, 69] width 12 height 14
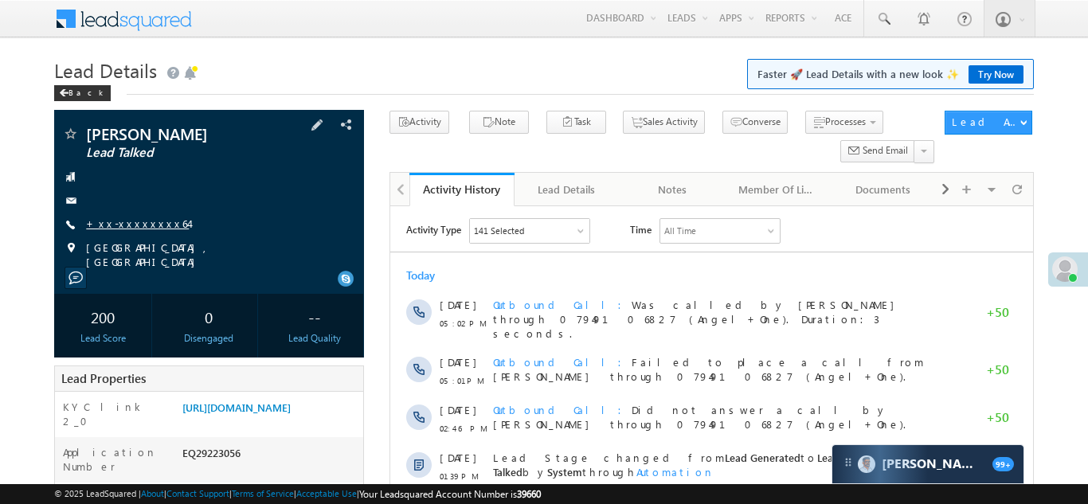
click at [140, 221] on link "+xx-xxxxxxxx64" at bounding box center [137, 224] width 103 height 14
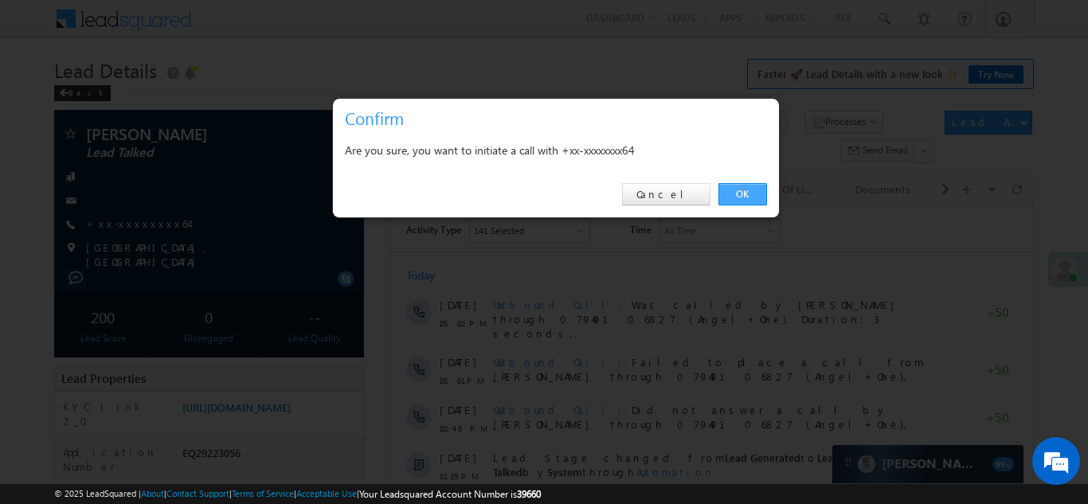
click at [740, 197] on link "OK" at bounding box center [742, 194] width 49 height 22
click at [740, 194] on link "OK" at bounding box center [742, 194] width 49 height 22
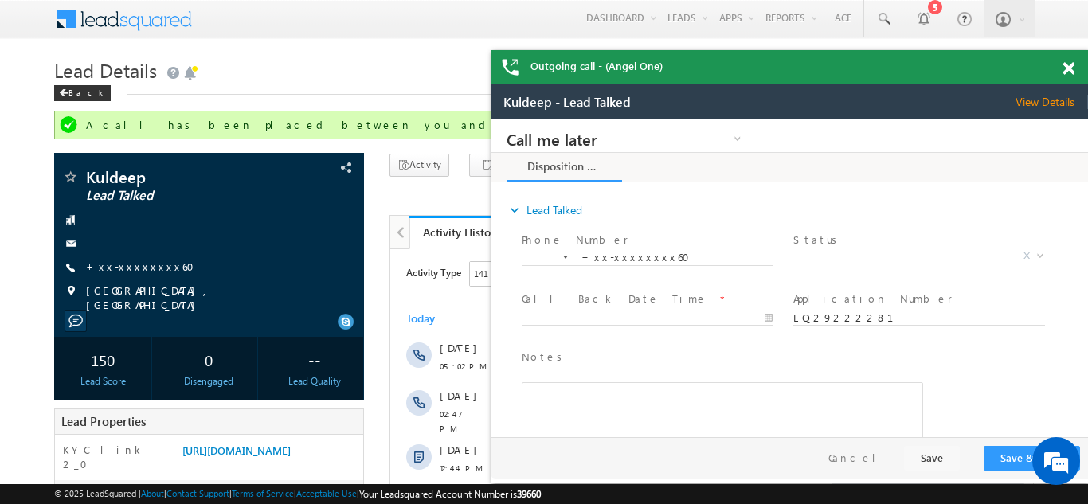
click at [1068, 69] on span at bounding box center [1068, 69] width 12 height 14
